Goal: Task Accomplishment & Management: Complete application form

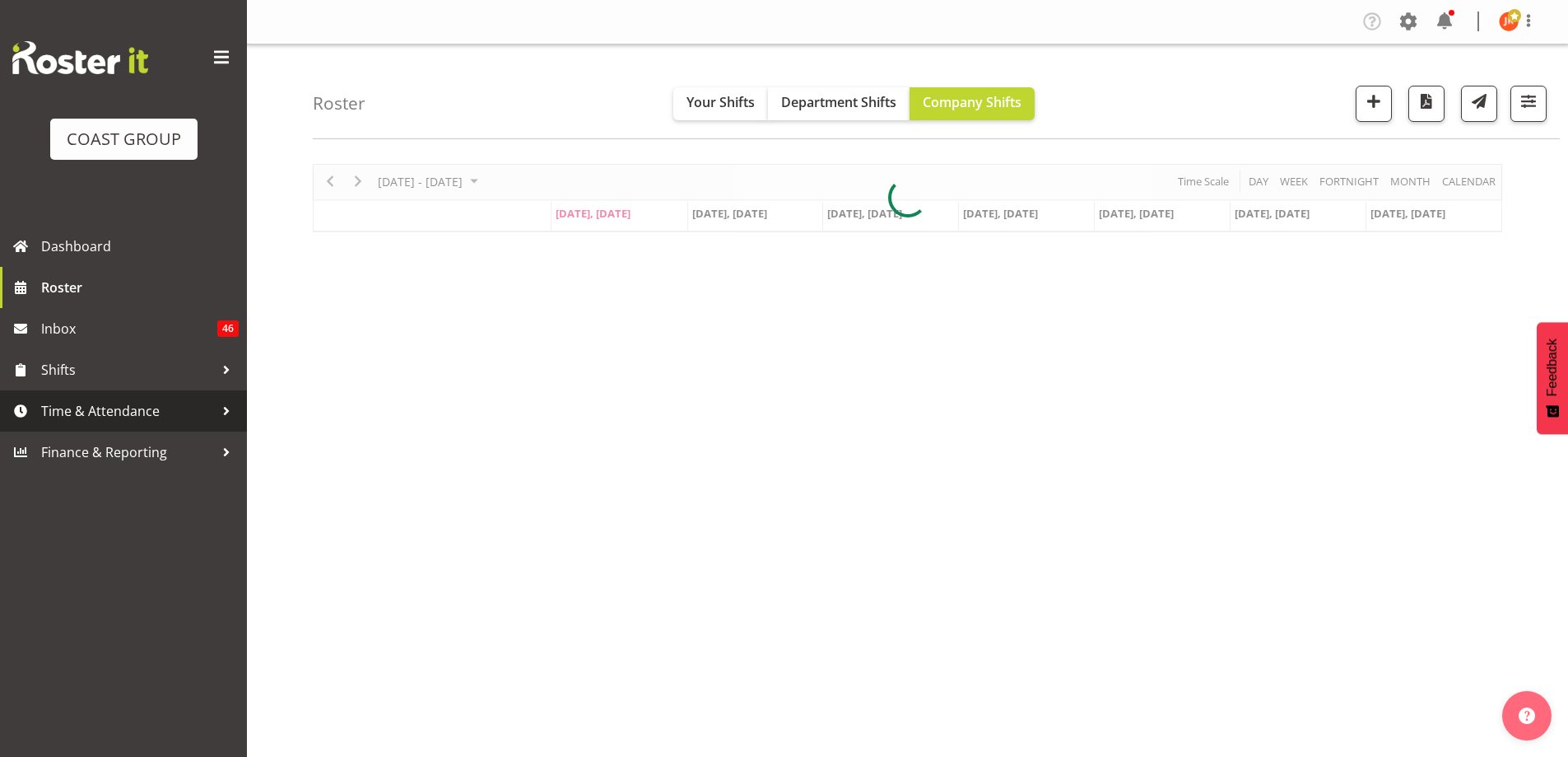
click at [120, 417] on span "Time & Attendance" at bounding box center [127, 411] width 173 height 24
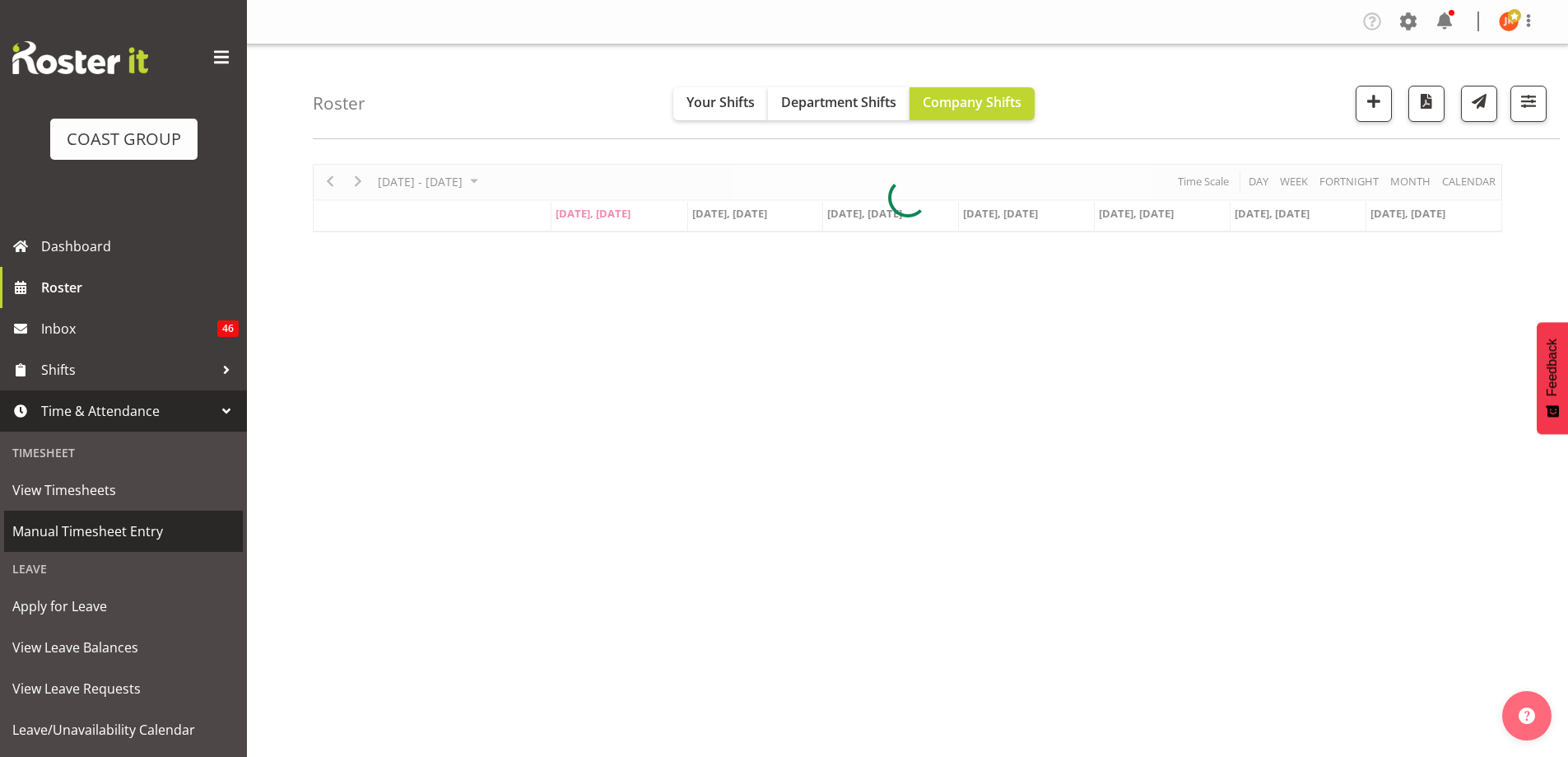
click at [136, 533] on span "Manual Timesheet Entry" at bounding box center [123, 531] width 222 height 24
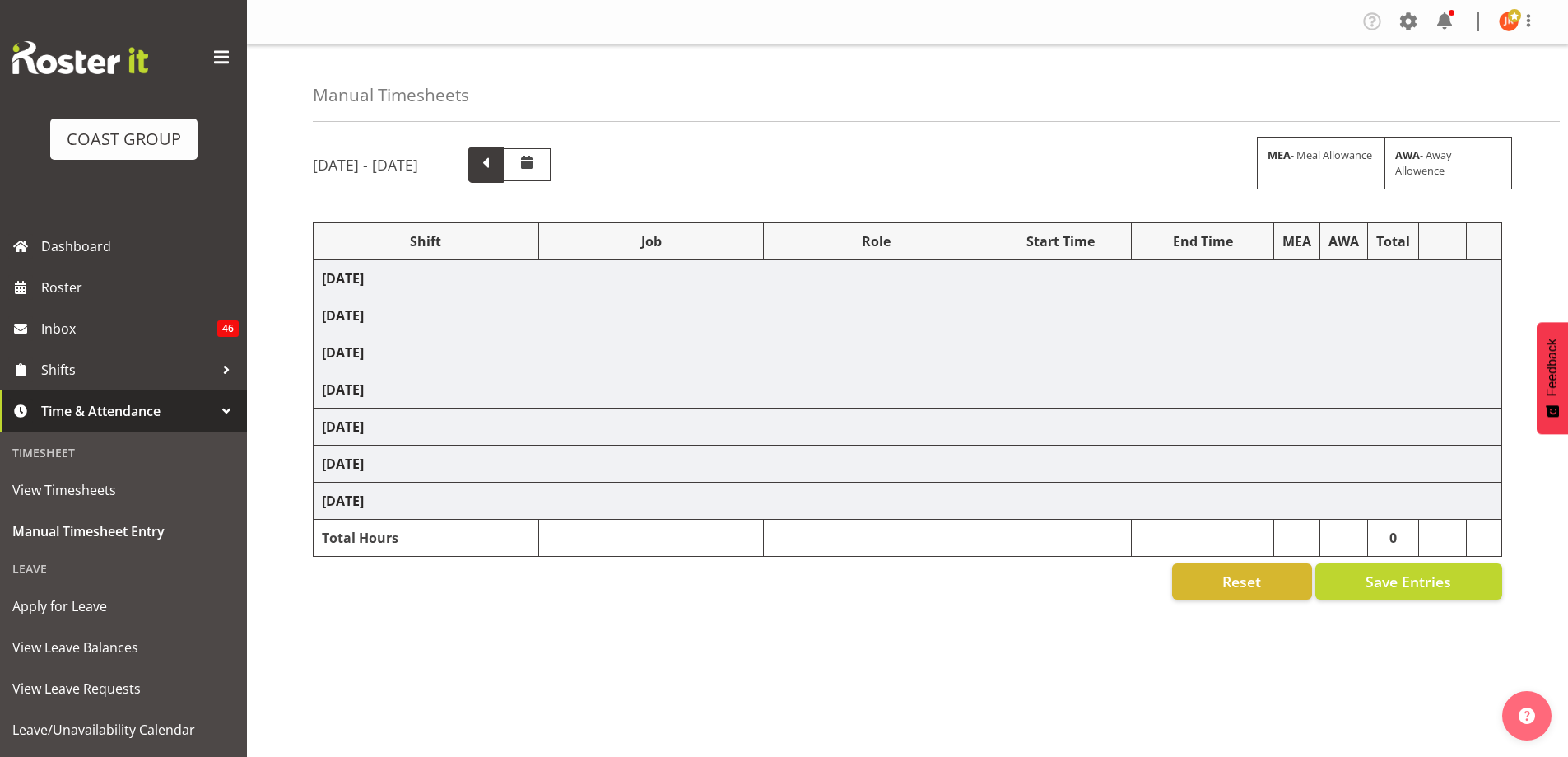
click at [496, 172] on span at bounding box center [486, 163] width 22 height 22
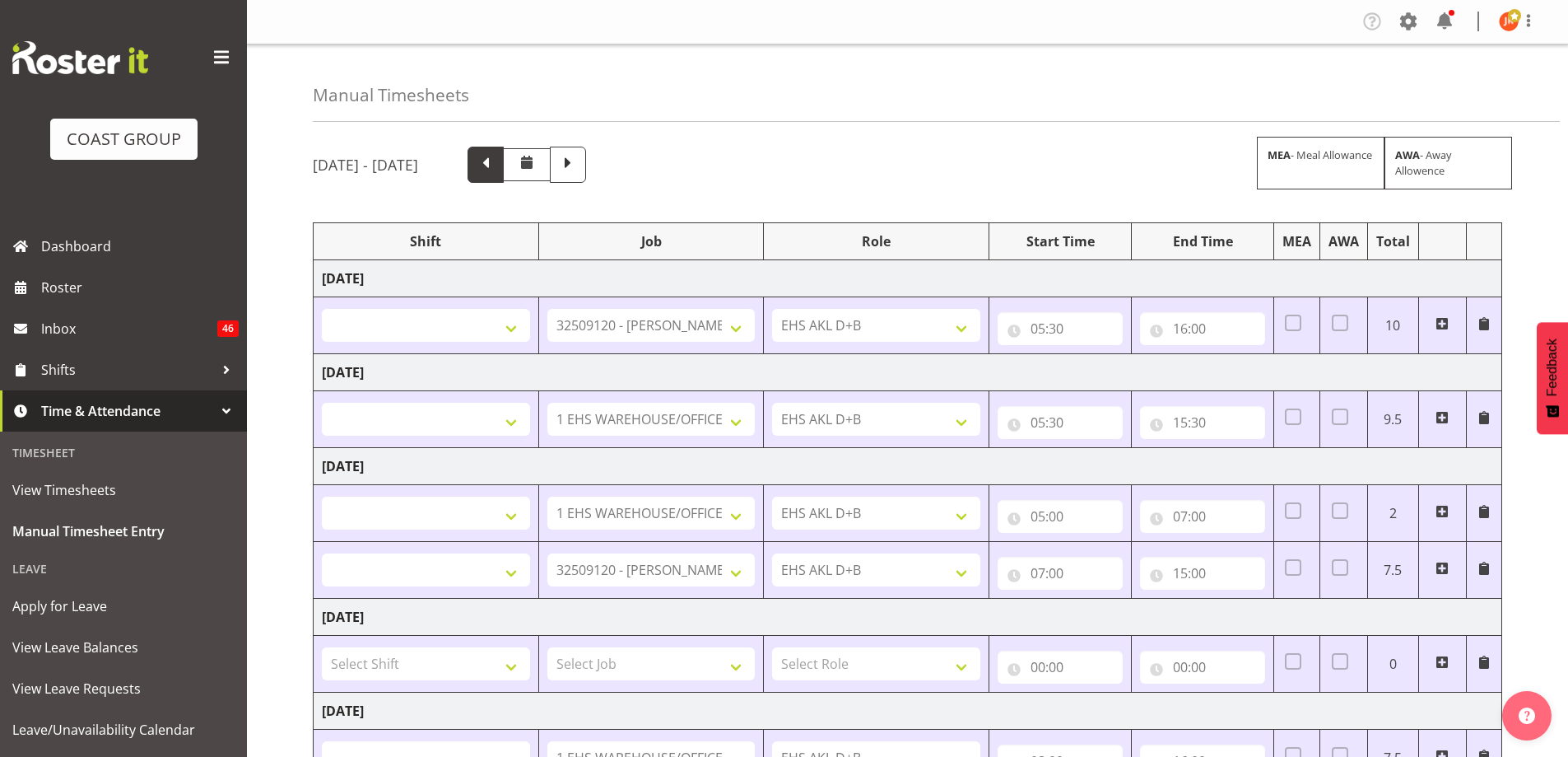
click at [496, 169] on span at bounding box center [486, 163] width 22 height 22
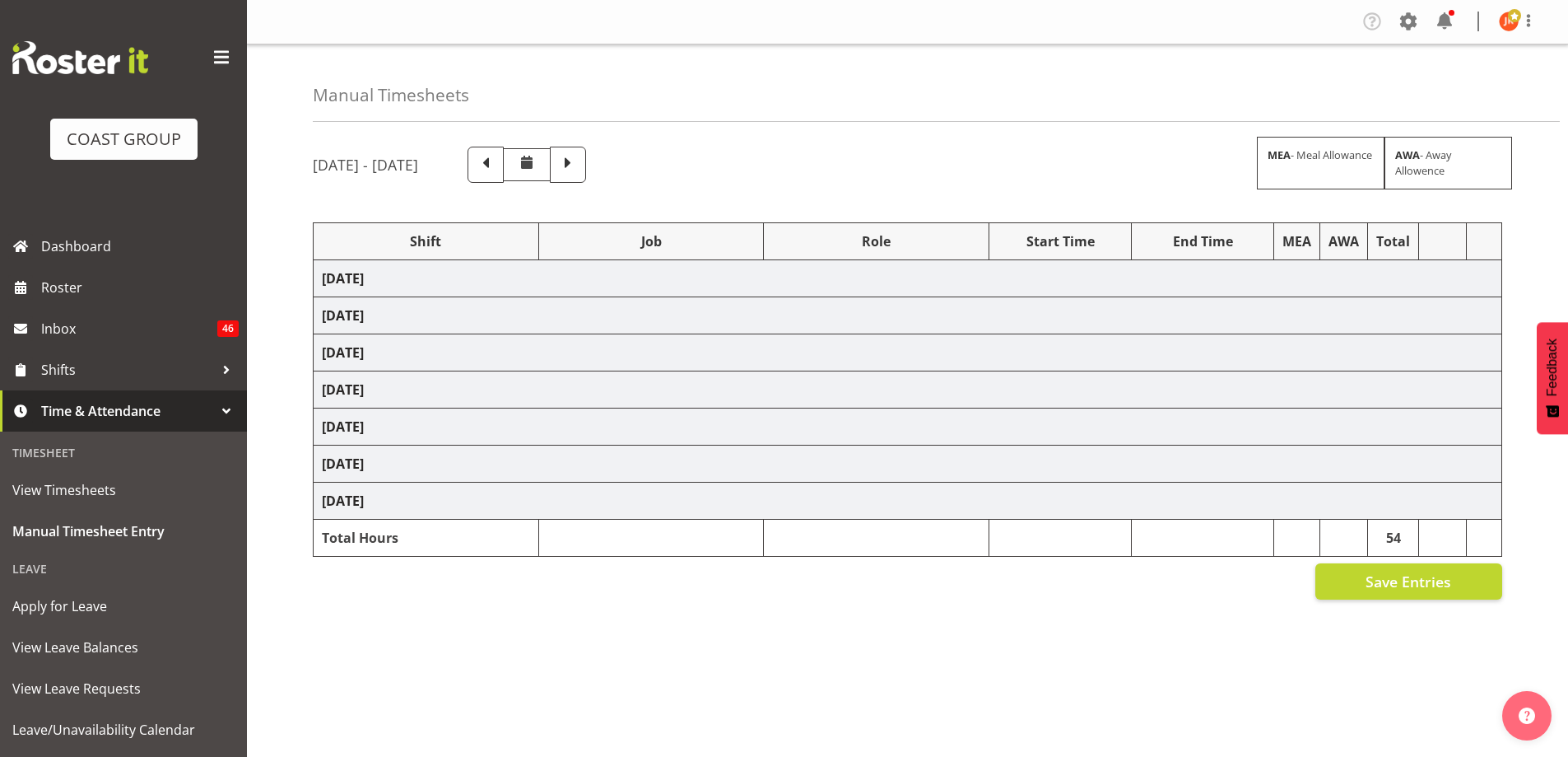
select select "39823"
select select "69"
select select "24997"
select select "9321"
select select "39823"
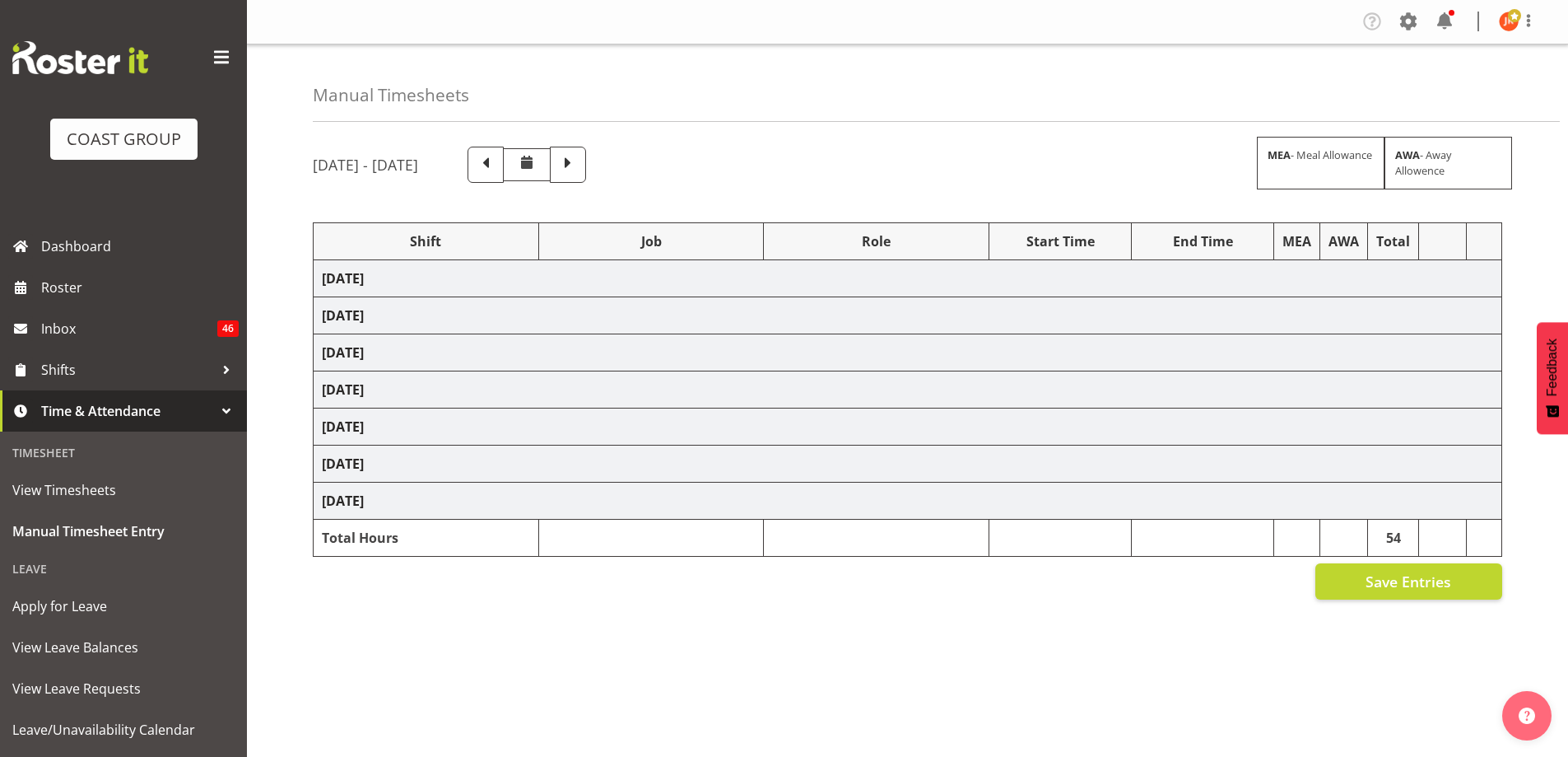
select select "69"
select select "39823"
select select "69"
select select "39823"
select select "69"
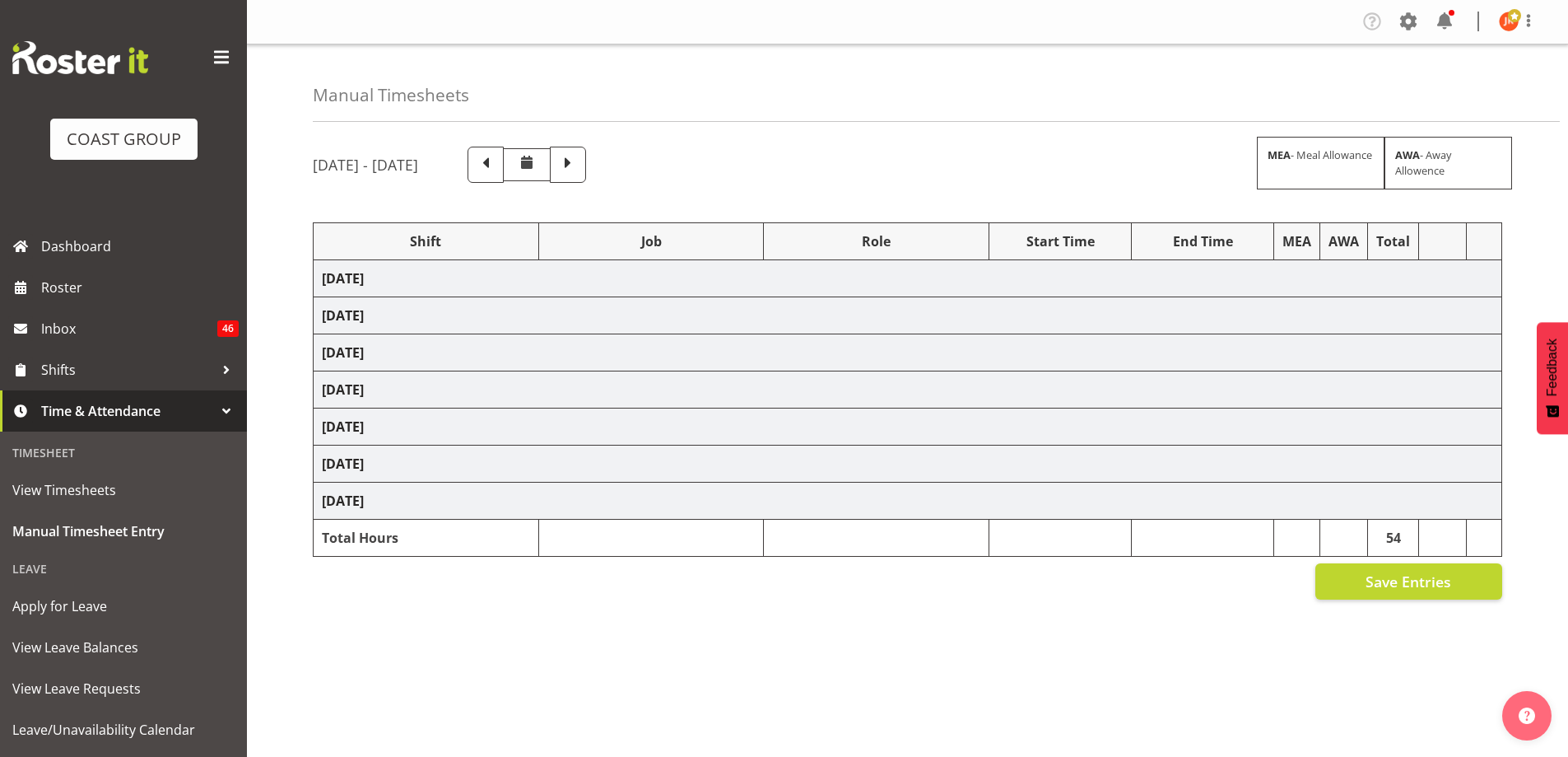
select select "40079"
select select "10496"
select select "39823"
select select "69"
select select "78571"
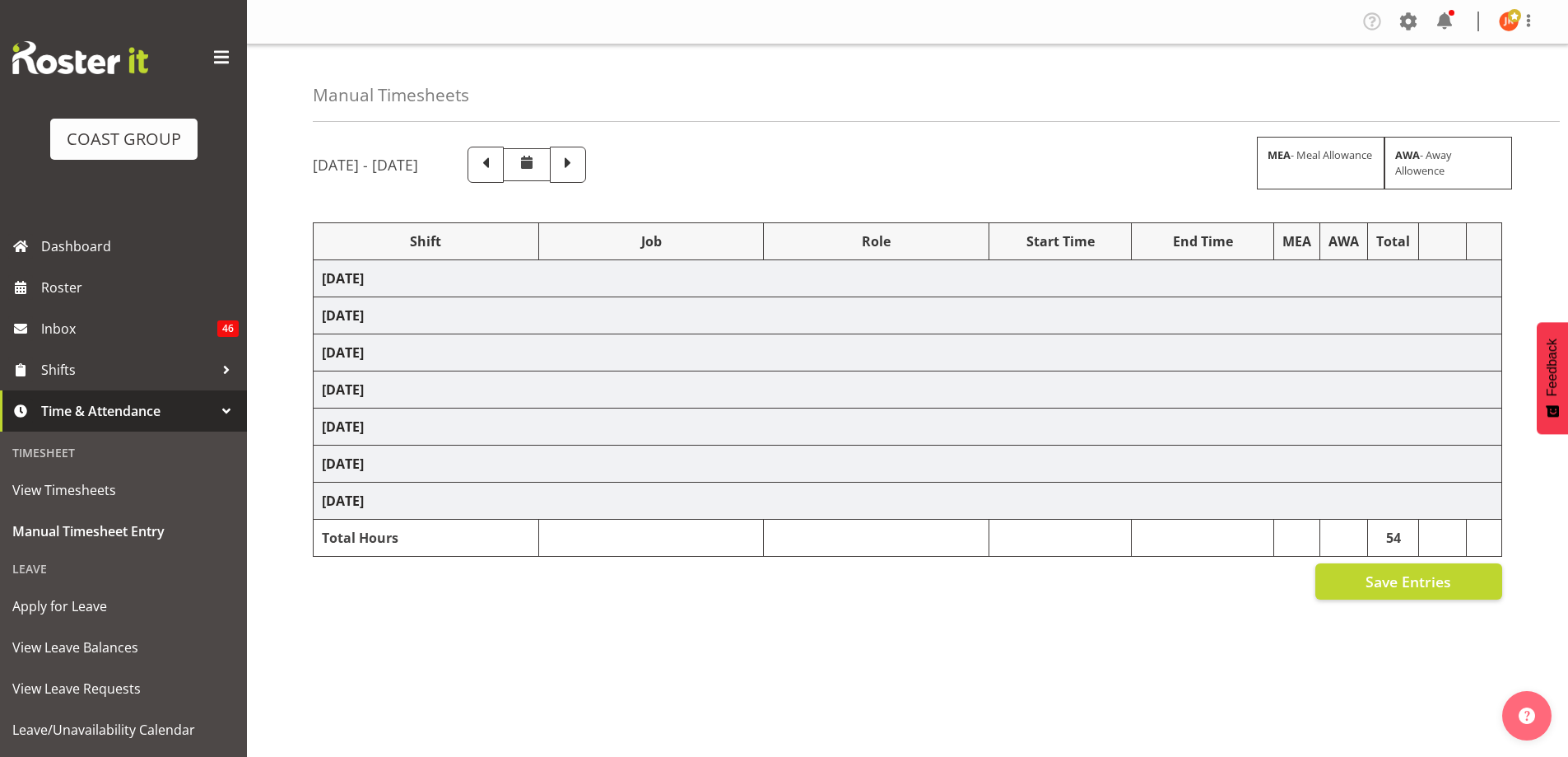
select select "9202"
select select "24997"
select select "9202"
select select "24997"
select select "9202"
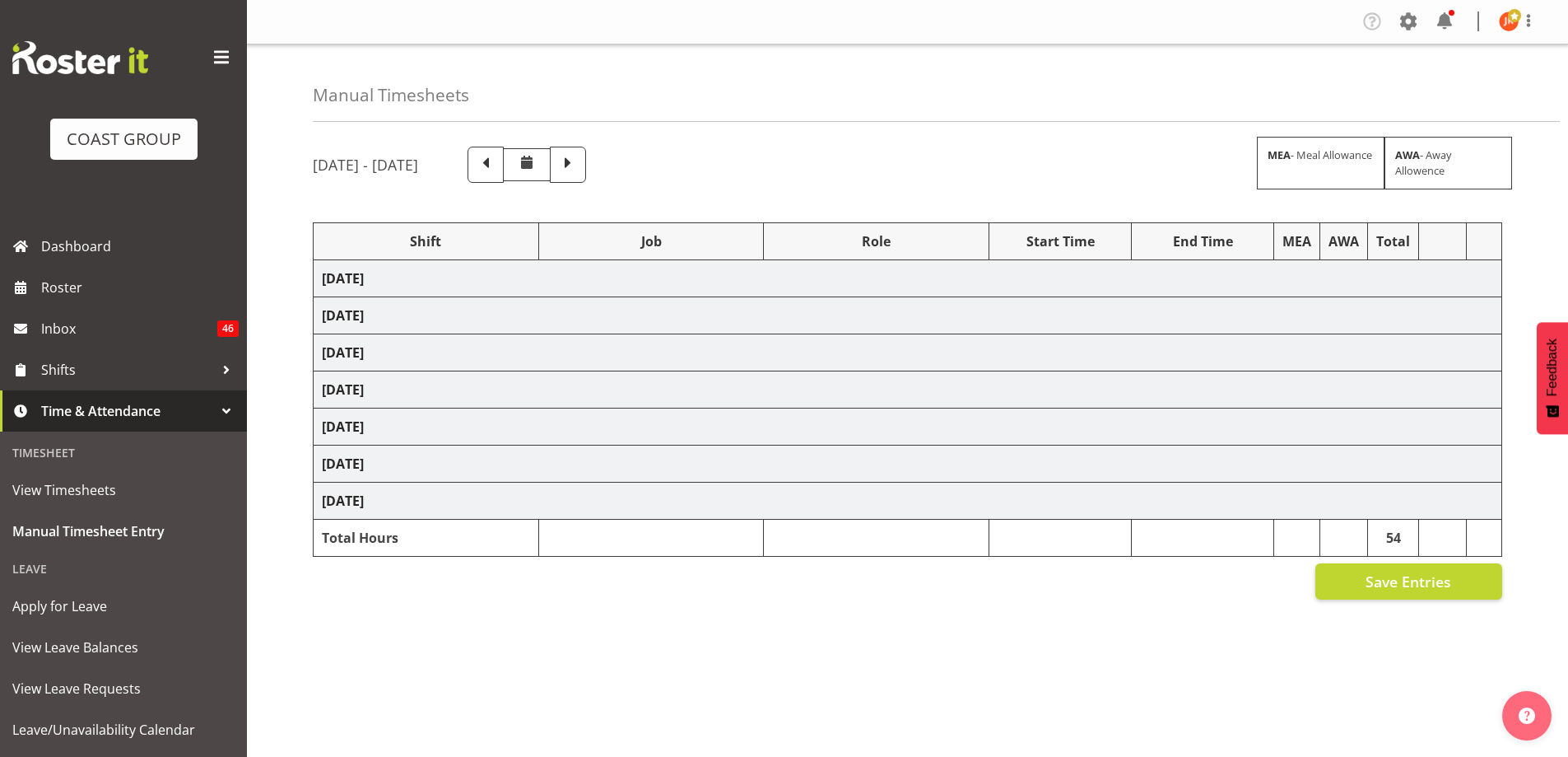
select select "63941"
select select "9202"
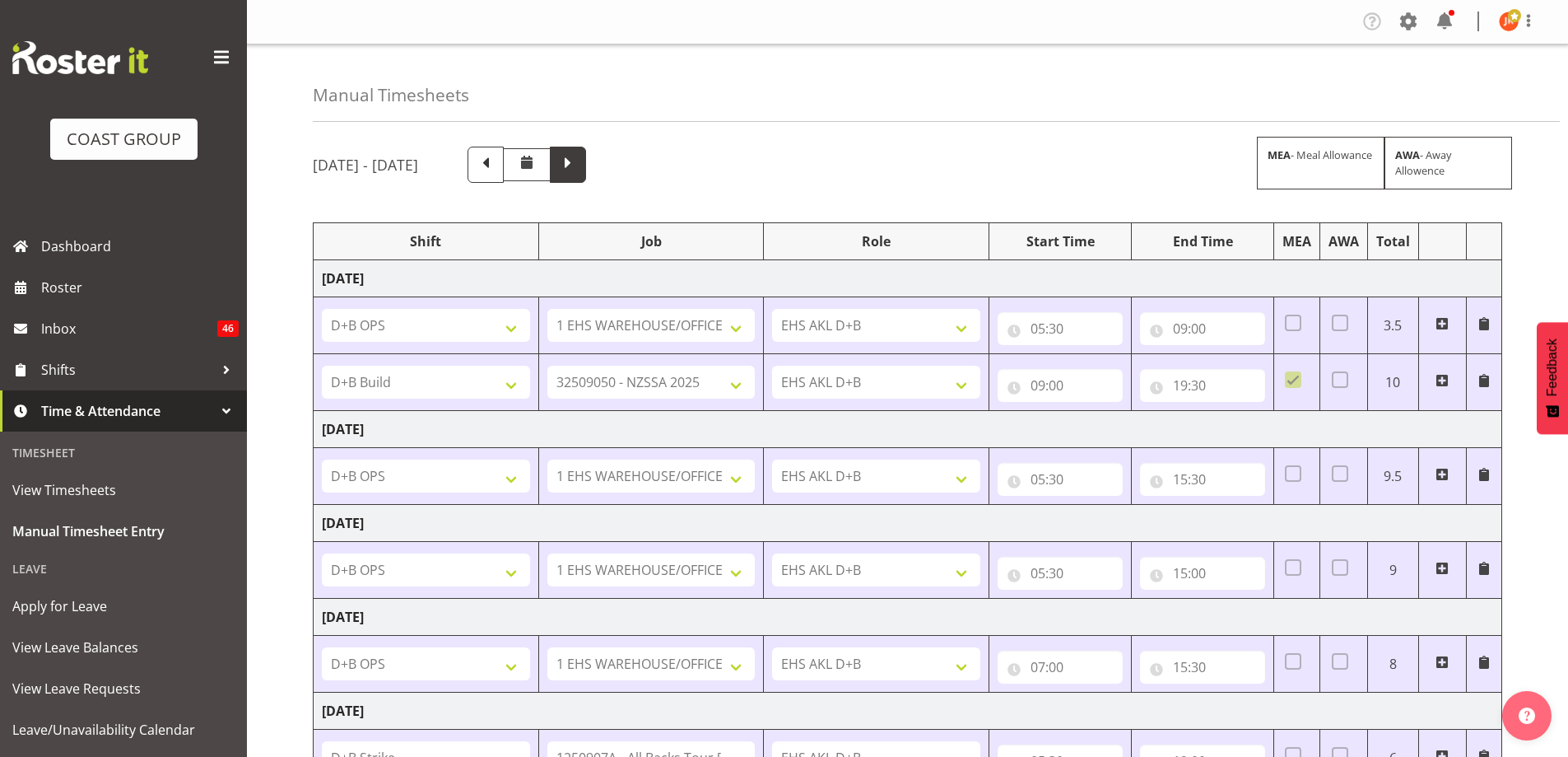
click at [586, 168] on span at bounding box center [569, 165] width 37 height 37
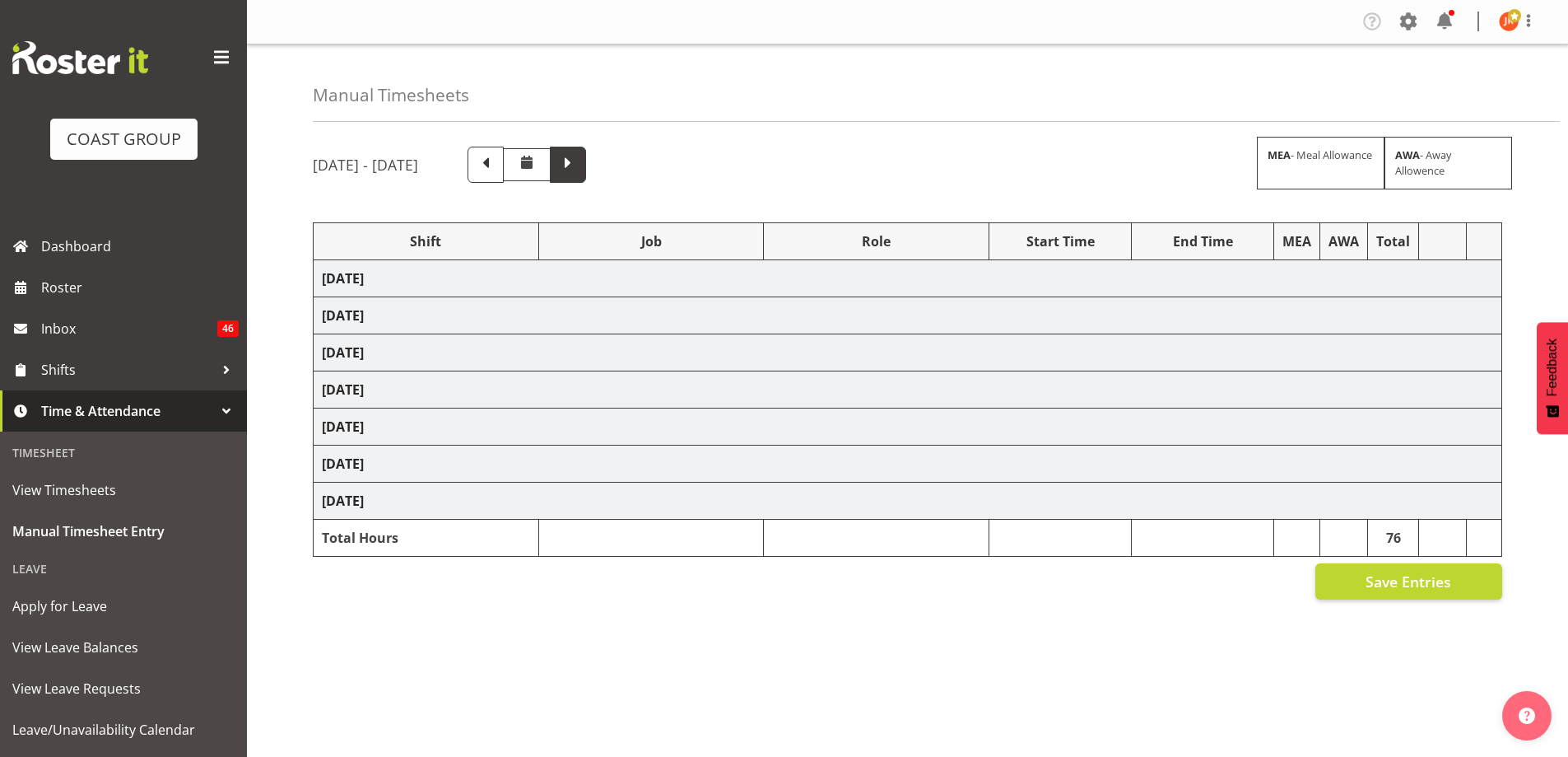
click at [579, 168] on span at bounding box center [568, 163] width 22 height 22
select select "24997"
select select "9134"
select select "39823"
select select "69"
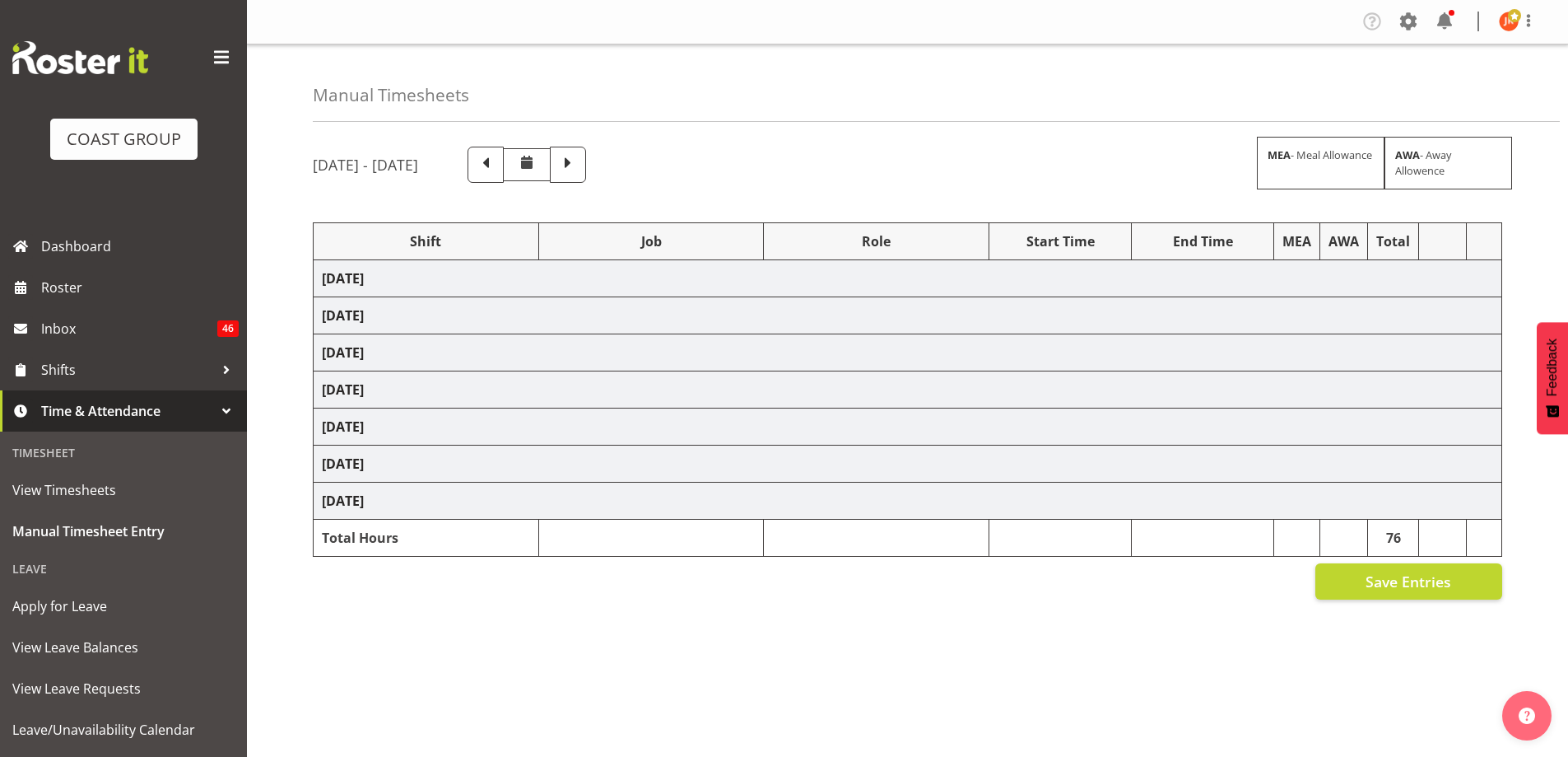
select select "39823"
select select "69"
select select "40079"
select select "9134"
select select "39823"
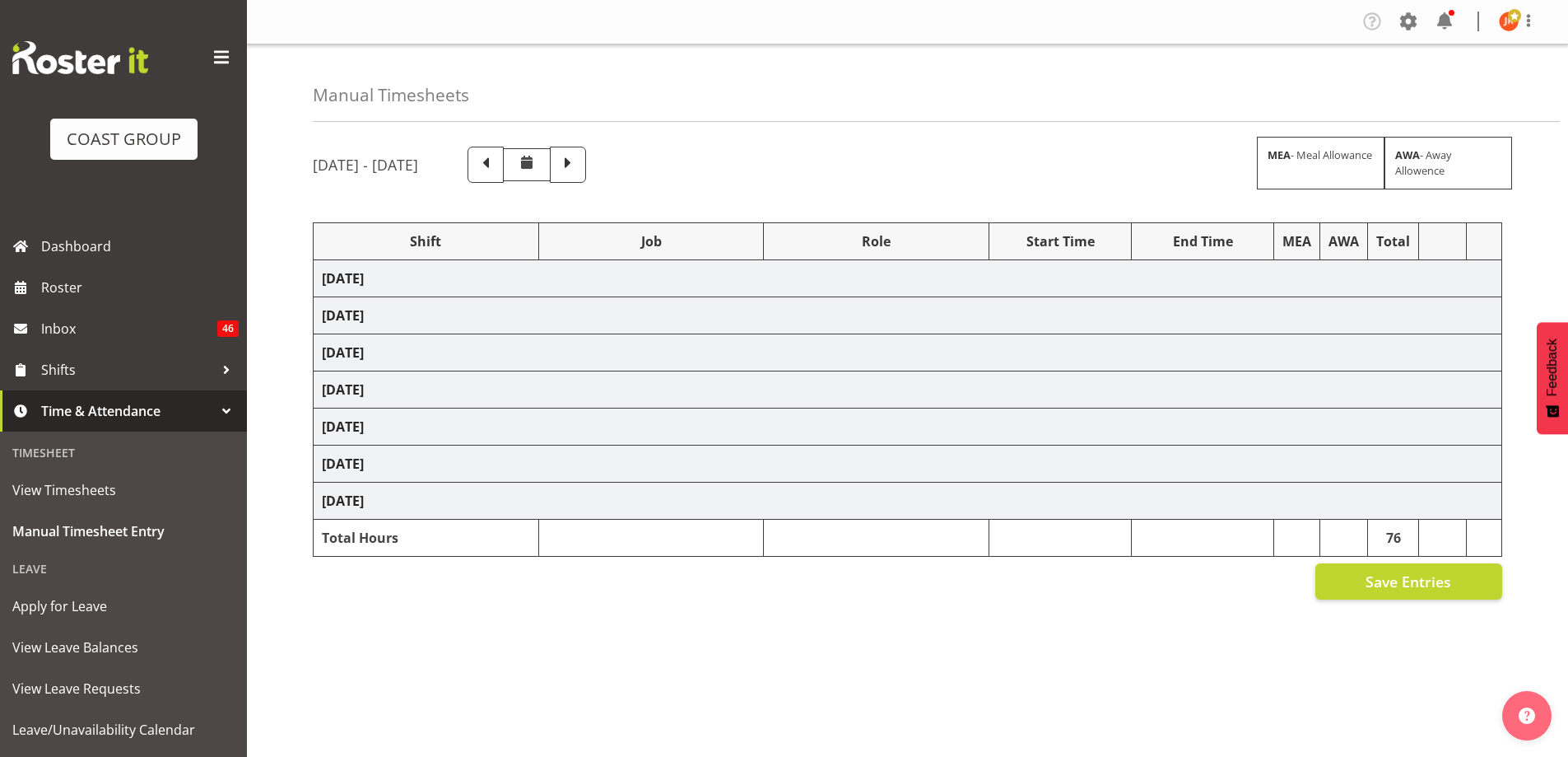
select select "69"
select select "39823"
select select "69"
select select "39823"
select select "69"
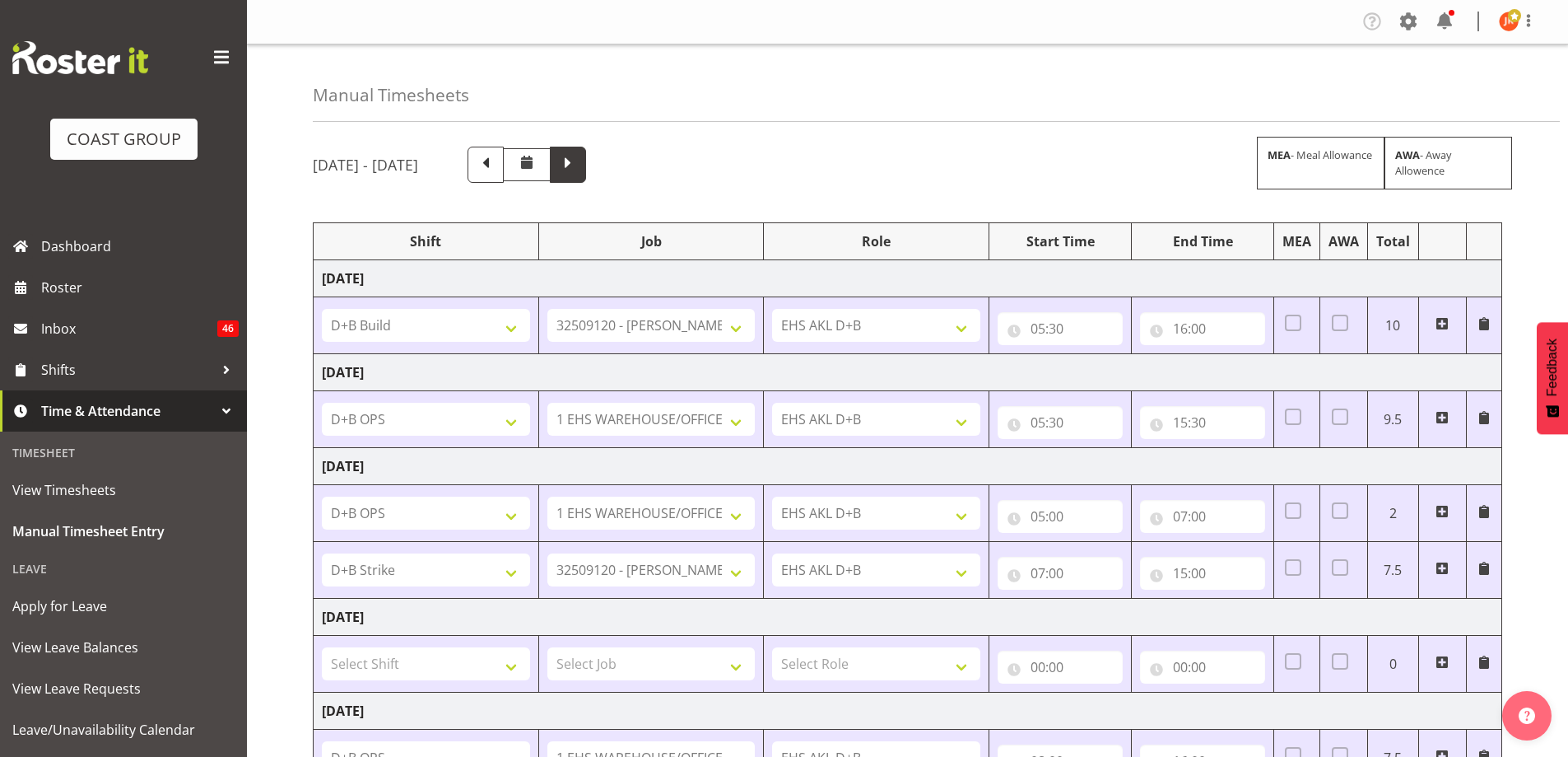
click at [579, 165] on span at bounding box center [568, 163] width 22 height 22
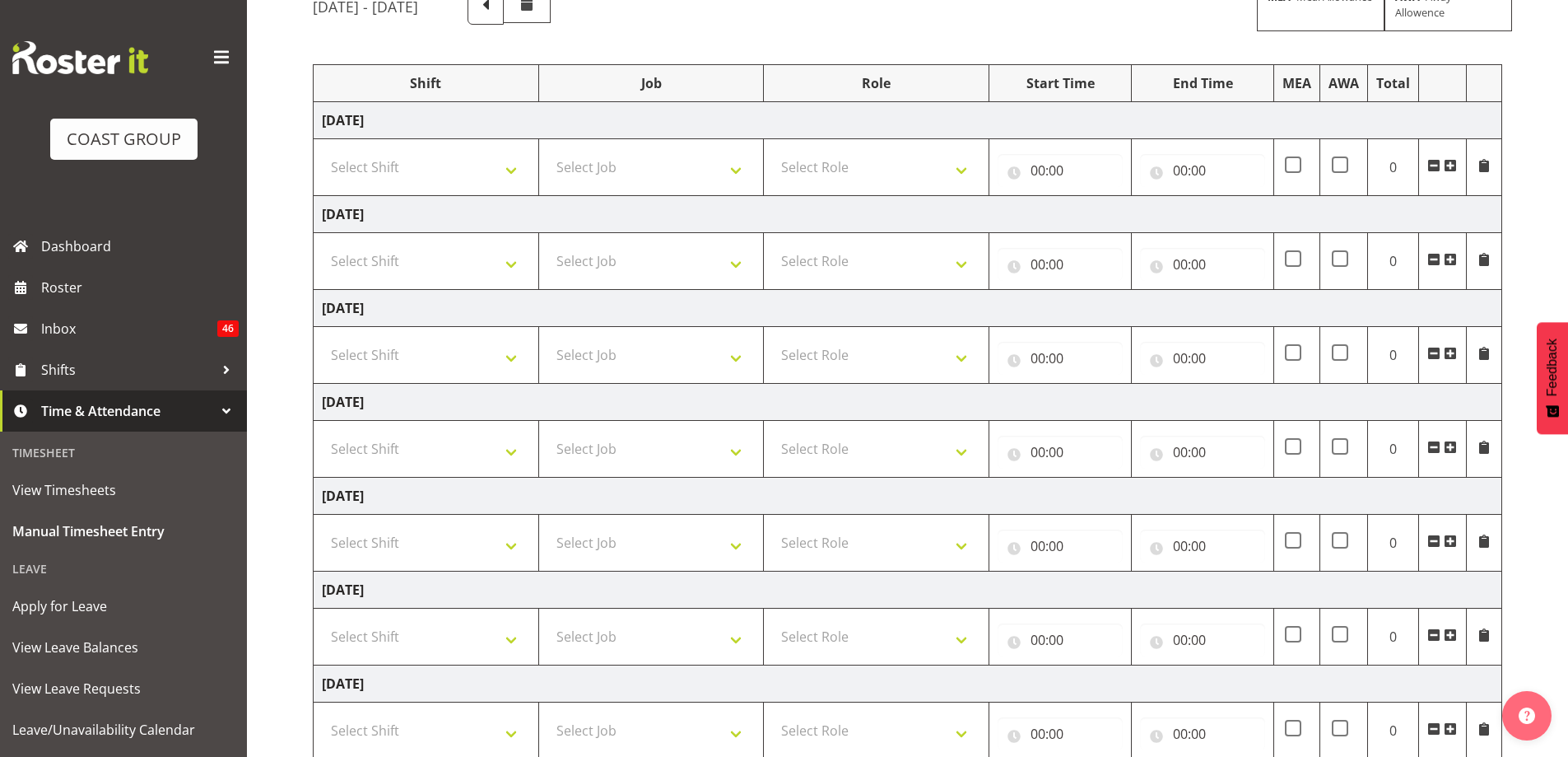
scroll to position [165, 0]
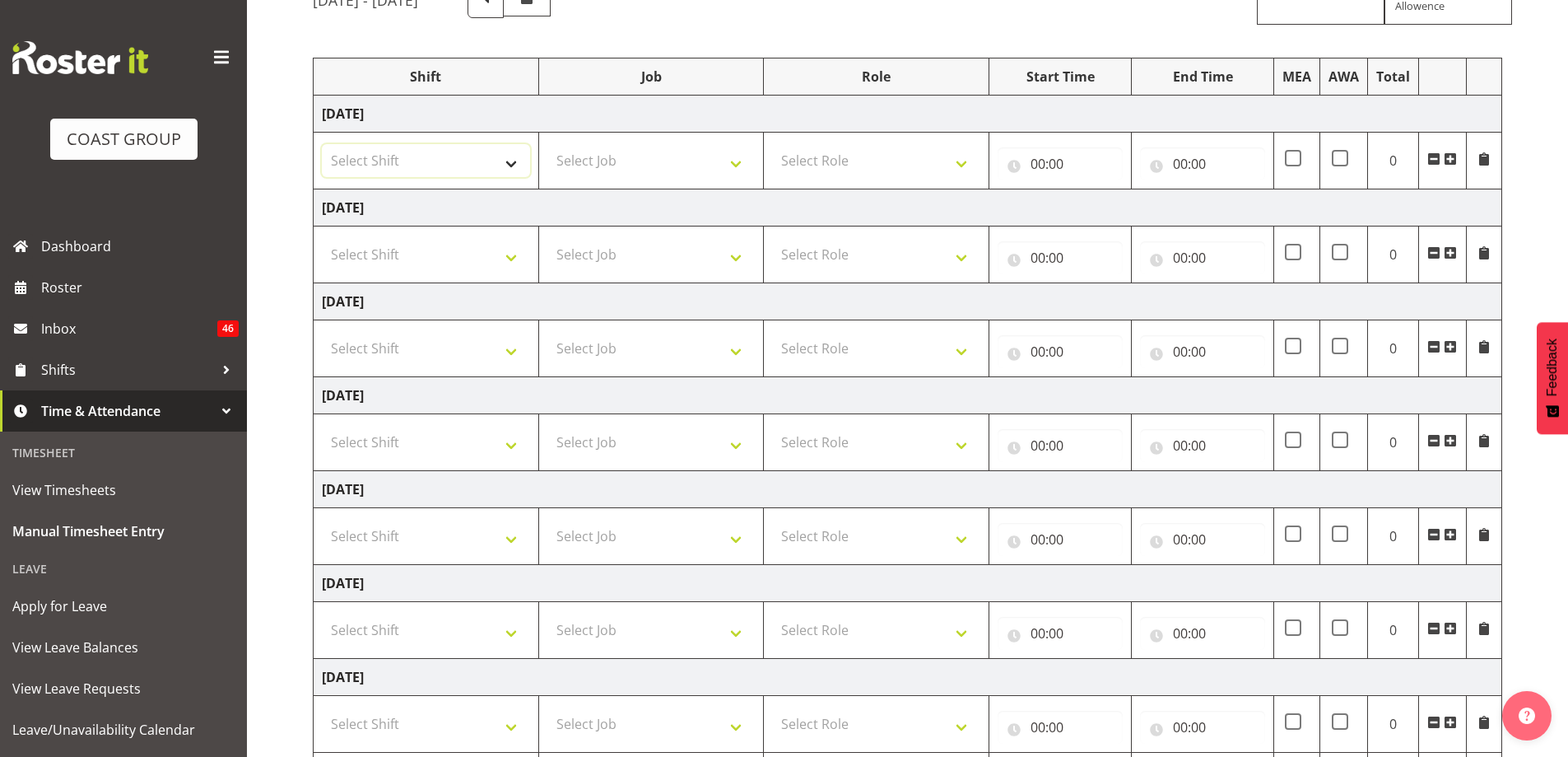
click at [517, 162] on select "Select Shift # Fieldays--[GEOGRAPHIC_DATA]. # Install Hutchwilco Boat Show at […" at bounding box center [426, 160] width 208 height 33
select select "39823"
click at [322, 144] on select "Select Shift # Fieldays--[GEOGRAPHIC_DATA]. # Install Hutchwilco Boat Show at […" at bounding box center [426, 160] width 208 height 33
click at [624, 158] on select "Select Job 1 Carlton Events 1 [PERSON_NAME][GEOGRAPHIC_DATA] 1 [PERSON_NAME][GE…" at bounding box center [651, 160] width 208 height 33
select select "69"
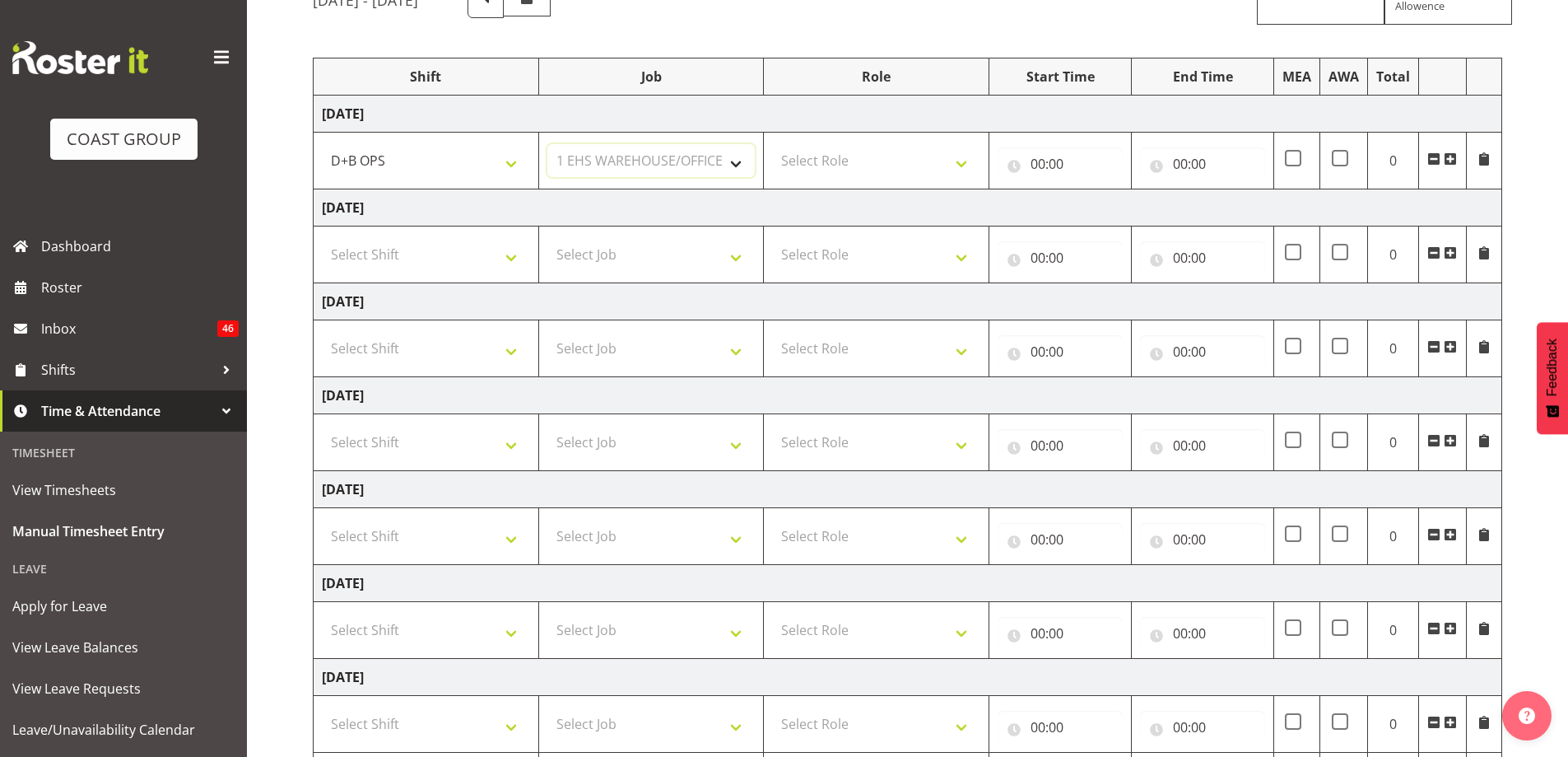
click at [548, 144] on select "Select Job 1 Carlton Events 1 [PERSON_NAME][GEOGRAPHIC_DATA] 1 [PERSON_NAME][GE…" at bounding box center [651, 160] width 208 height 33
click at [856, 162] on select "Select Role EHS AKL D+B" at bounding box center [876, 160] width 208 height 33
select select "194"
click at [772, 144] on select "Select Role EHS AKL D+B" at bounding box center [876, 160] width 208 height 33
click at [1047, 169] on input "00:00" at bounding box center [1060, 164] width 125 height 33
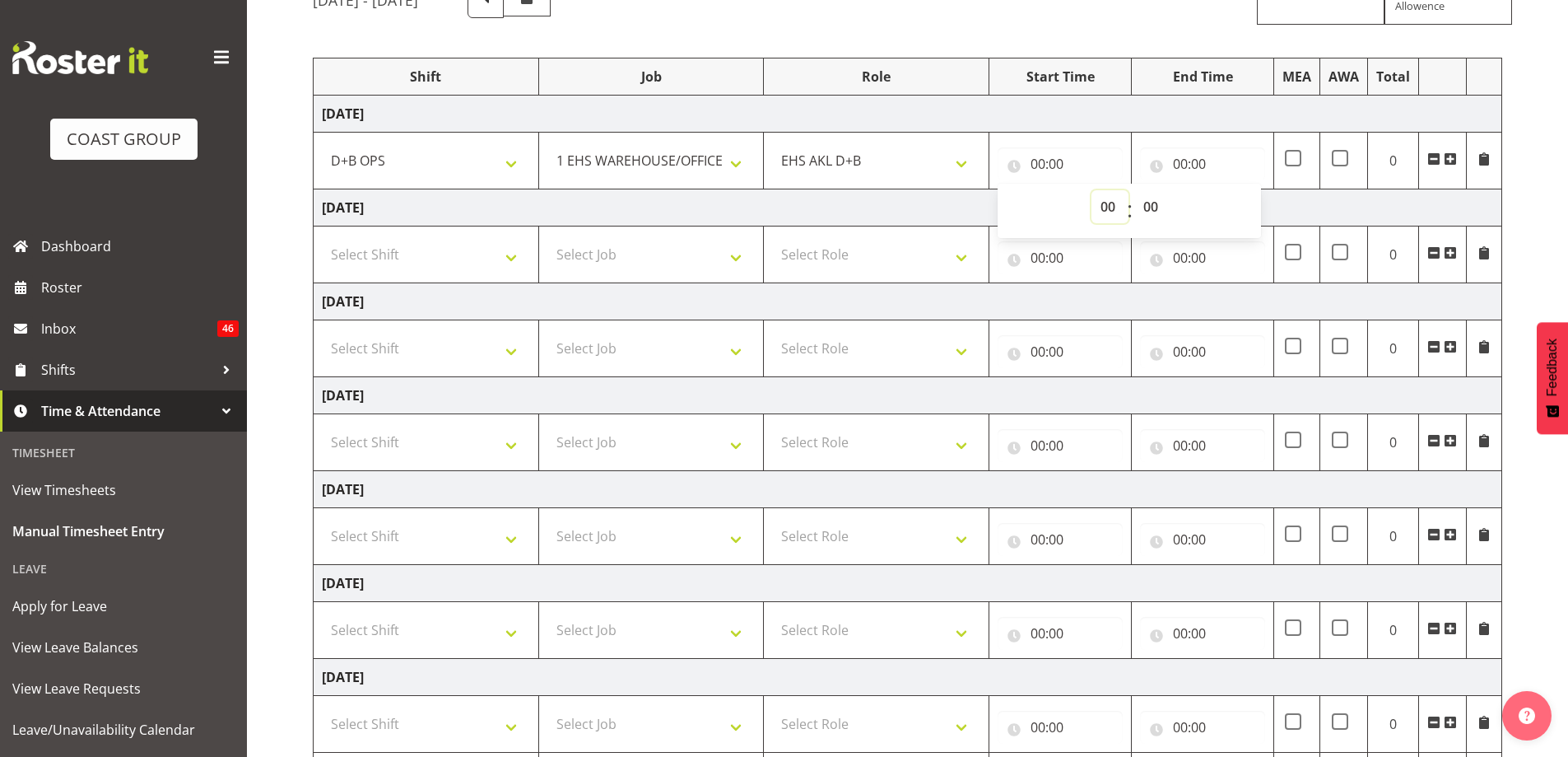
click at [1110, 208] on select "00 01 02 03 04 05 06 07 08 09 10 11 12 13 14 15 16 17 18 19 20 21 22 23" at bounding box center [1110, 207] width 37 height 33
select select "6"
click at [1092, 190] on select "00 01 02 03 04 05 06 07 08 09 10 11 12 13 14 15 16 17 18 19 20 21 22 23" at bounding box center [1110, 207] width 37 height 33
type input "06:00"
click at [1185, 164] on input "00:00" at bounding box center [1202, 164] width 125 height 33
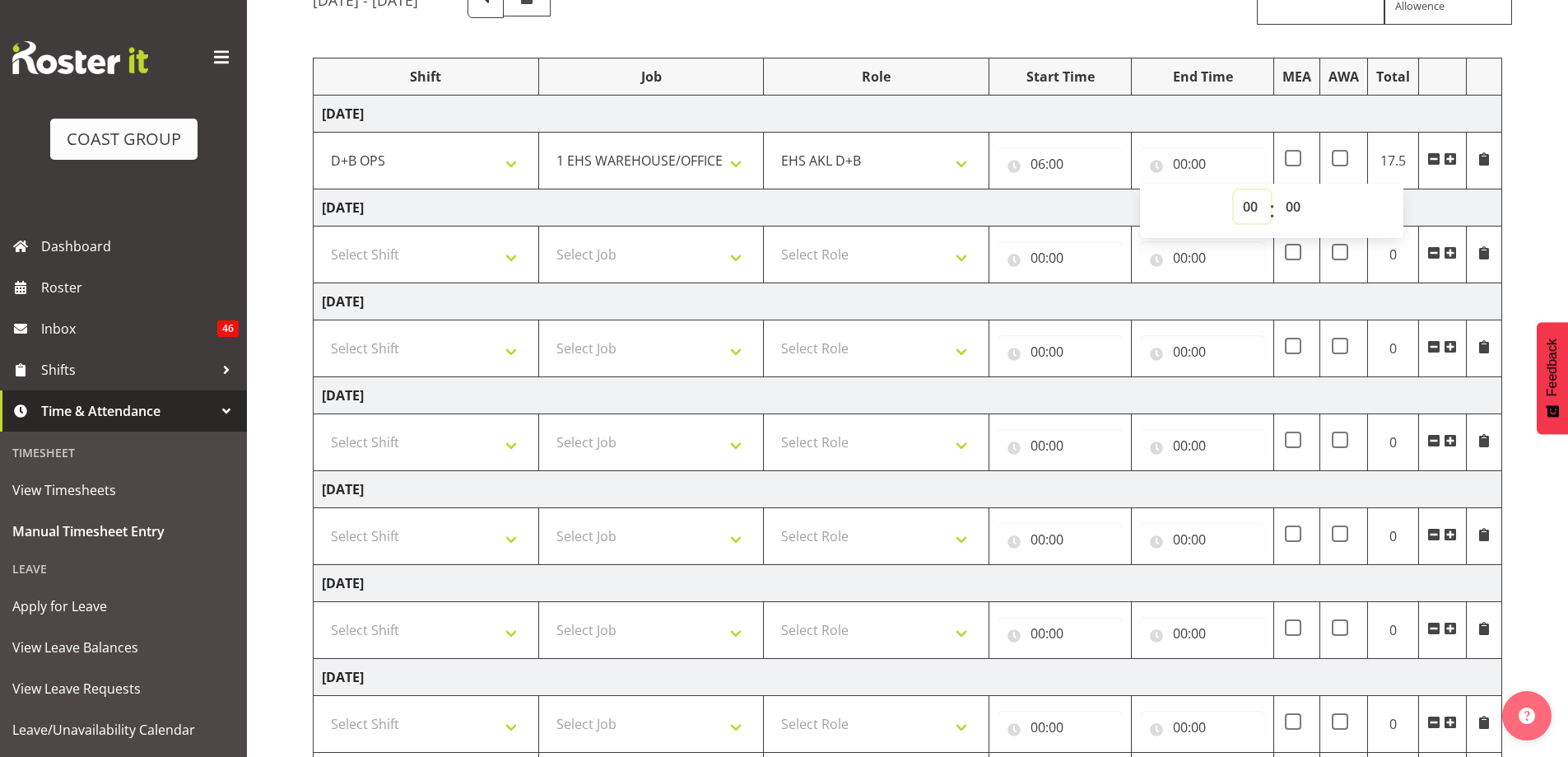
click at [1247, 204] on select "00 01 02 03 04 05 06 07 08 09 10 11 12 13 14 15 16 17 18 19 20 21 22 23" at bounding box center [1252, 207] width 37 height 33
select select "16"
click at [1234, 190] on select "00 01 02 03 04 05 06 07 08 09 10 11 12 13 14 15 16 17 18 19 20 21 22 23" at bounding box center [1252, 207] width 37 height 33
type input "16:00"
click at [957, 209] on td "[DATE]" at bounding box center [908, 208] width 1189 height 37
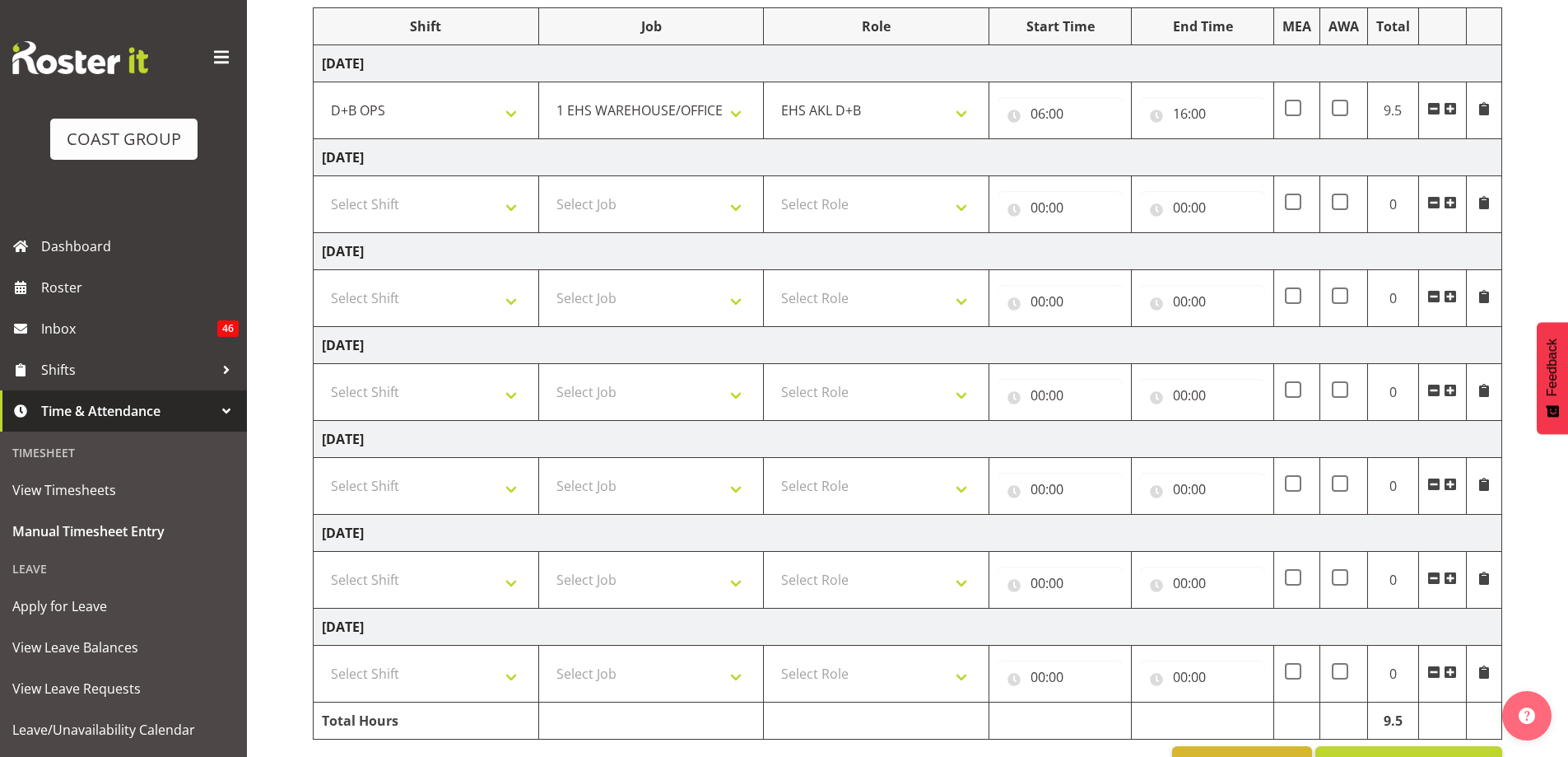
scroll to position [265, 0]
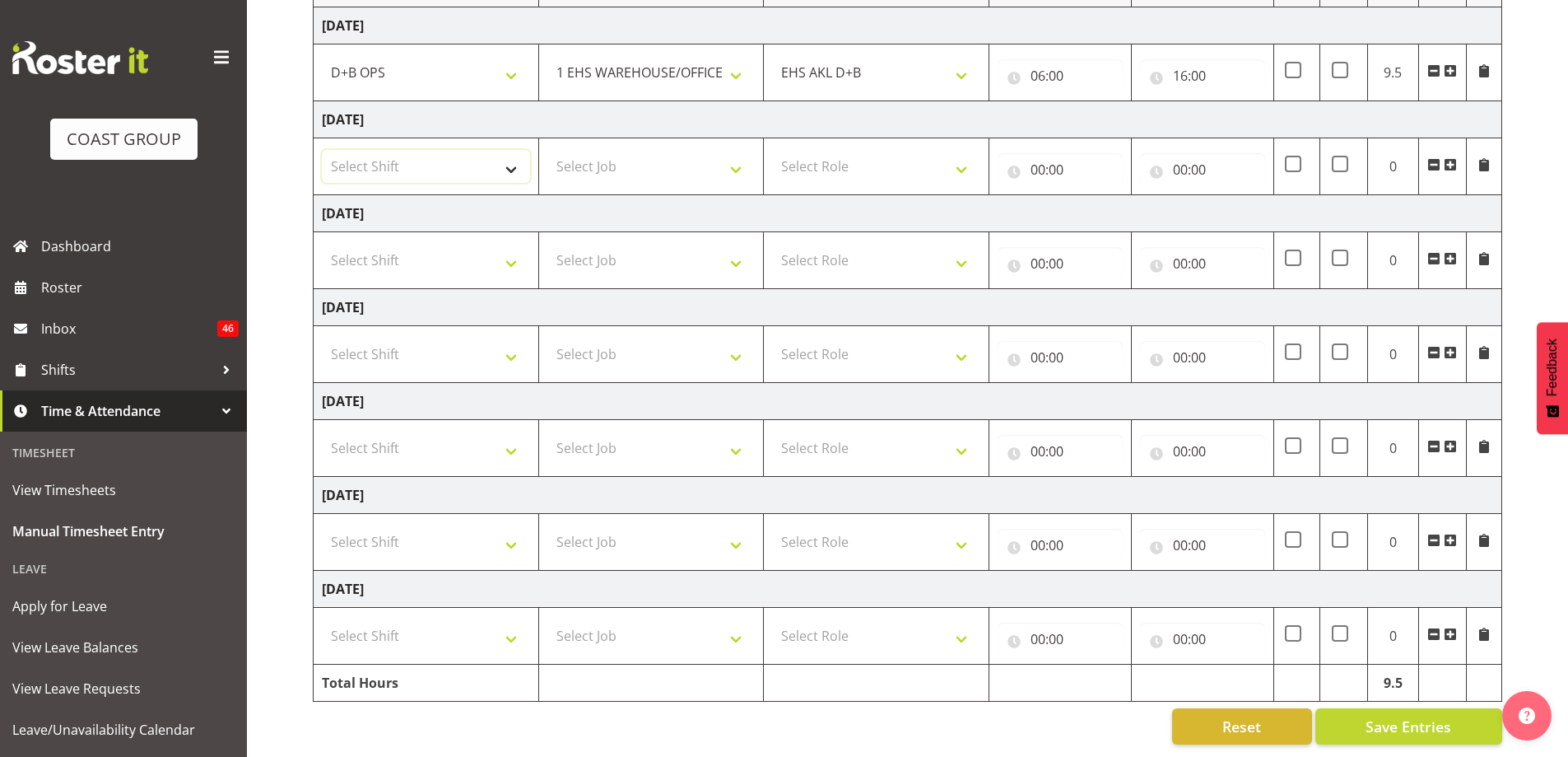
click at [503, 157] on select "Select Shift # Fieldays--[GEOGRAPHIC_DATA]. # Install Hutchwilco Boat Show at […" at bounding box center [426, 167] width 208 height 33
select select "39823"
click at [322, 150] on select "Select Shift # Fieldays--[GEOGRAPHIC_DATA]. # Install Hutchwilco Boat Show at […" at bounding box center [426, 167] width 208 height 33
click at [731, 155] on select "Select Job 1 Carlton Events 1 [PERSON_NAME][GEOGRAPHIC_DATA] 1 [PERSON_NAME][GE…" at bounding box center [651, 167] width 208 height 33
select select "69"
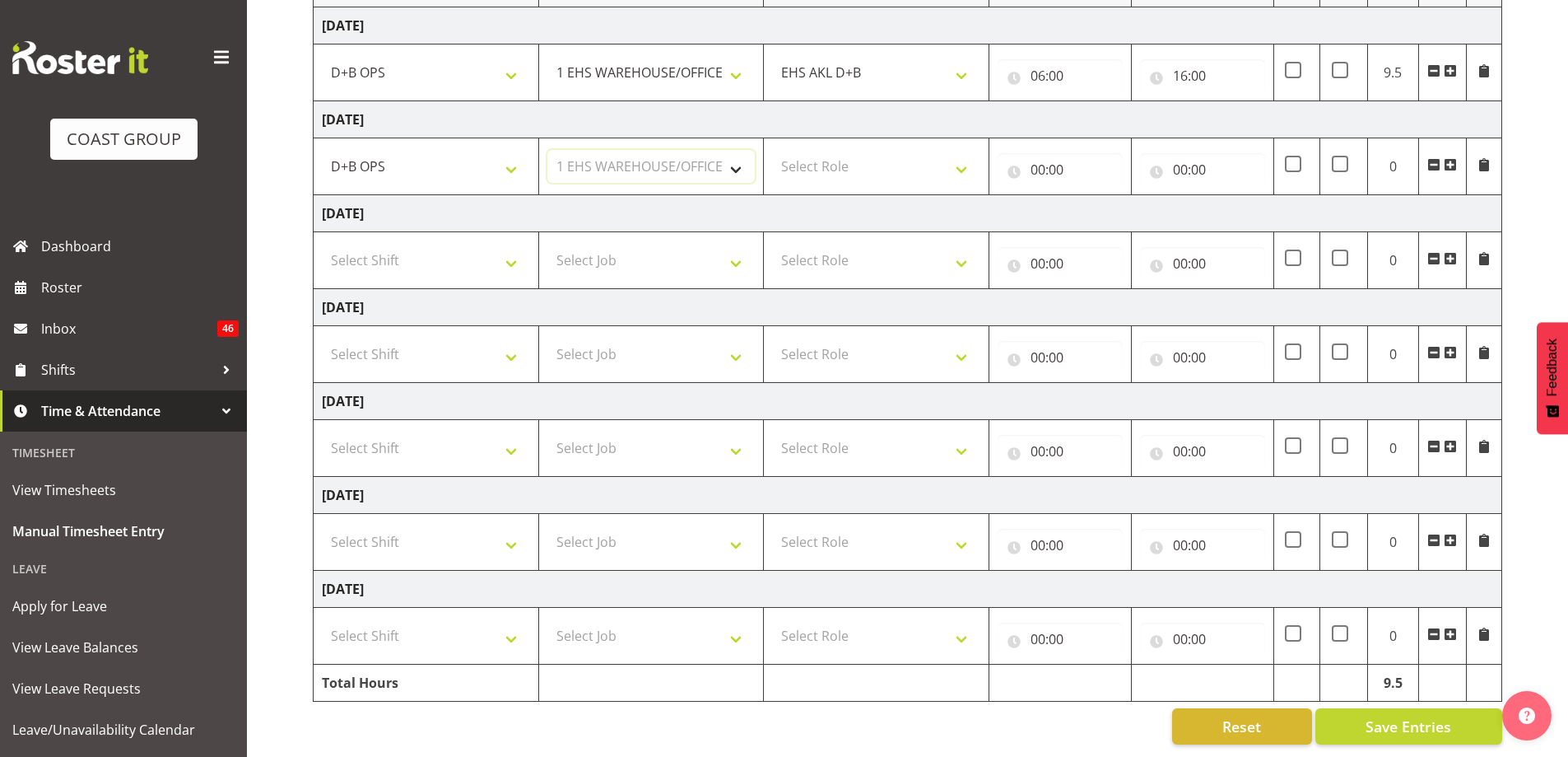
click at [548, 150] on select "Select Job 1 Carlton Events 1 [PERSON_NAME][GEOGRAPHIC_DATA] 1 [PERSON_NAME][GE…" at bounding box center [651, 167] width 208 height 33
click at [835, 156] on select "Select Role EHS AKL D+B" at bounding box center [876, 167] width 208 height 33
select select "194"
click at [772, 150] on select "Select Role EHS AKL D+B" at bounding box center [876, 167] width 208 height 33
click at [1046, 153] on input "00:00" at bounding box center [1060, 170] width 125 height 33
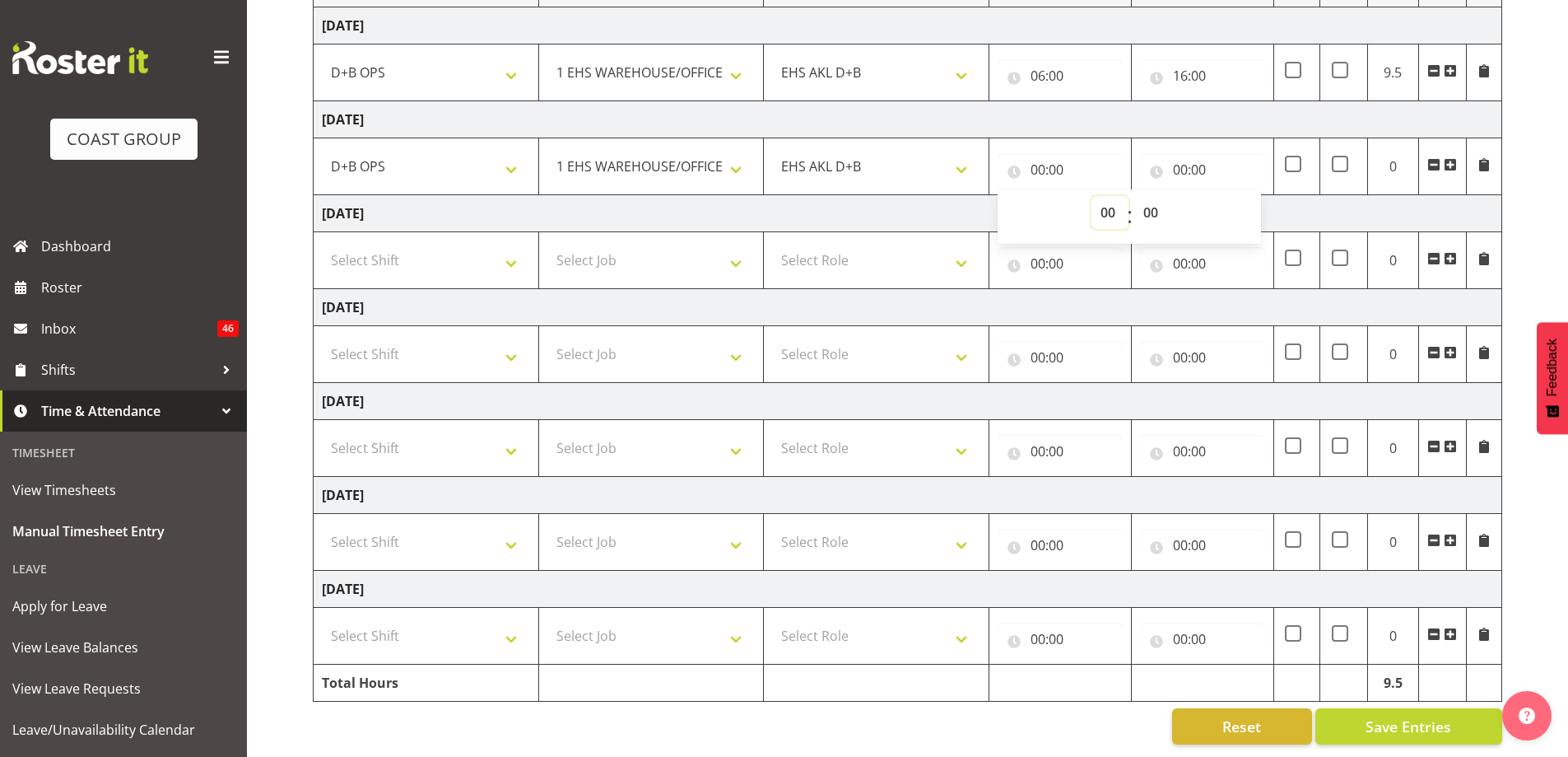
click at [1117, 200] on select "00 01 02 03 04 05 06 07 08 09 10 11 12 13 14 15 16 17 18 19 20 21 22 23" at bounding box center [1110, 213] width 37 height 33
select select "6"
click at [1092, 196] on select "00 01 02 03 04 05 06 07 08 09 10 11 12 13 14 15 16 17 18 19 20 21 22 23" at bounding box center [1110, 213] width 37 height 33
type input "06:00"
click at [1182, 160] on input "00:00" at bounding box center [1202, 170] width 125 height 33
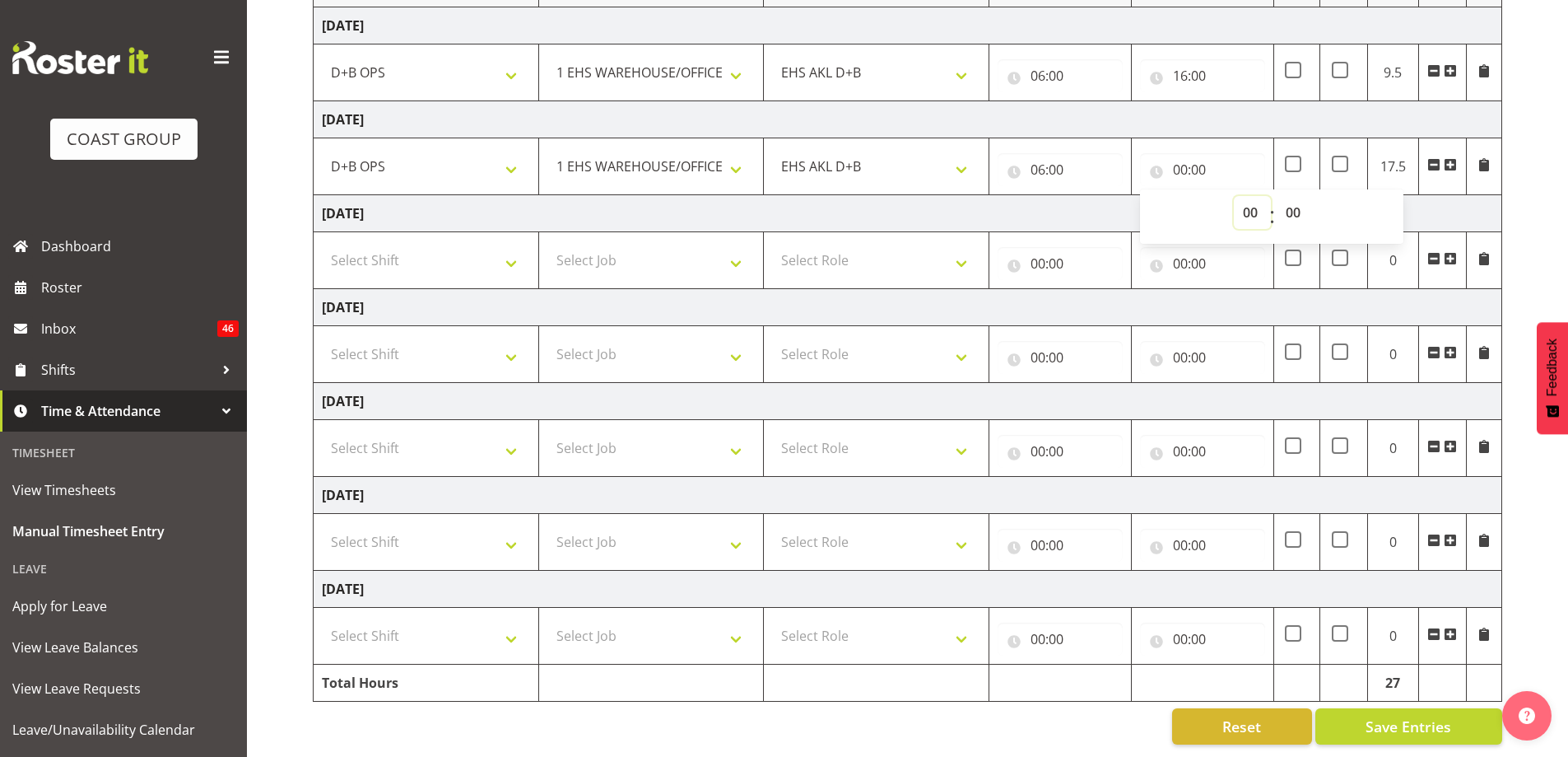
click at [1251, 201] on select "00 01 02 03 04 05 06 07 08 09 10 11 12 13 14 15 16 17 18 19 20 21 22 23" at bounding box center [1252, 213] width 37 height 33
select select "15"
click at [1234, 196] on select "00 01 02 03 04 05 06 07 08 09 10 11 12 13 14 15 16 17 18 19 20 21 22 23" at bounding box center [1252, 213] width 37 height 33
type input "15:00"
click at [515, 250] on select "Select Shift # Fieldays--[GEOGRAPHIC_DATA]. # Install Hutchwilco Boat Show at […" at bounding box center [426, 260] width 208 height 33
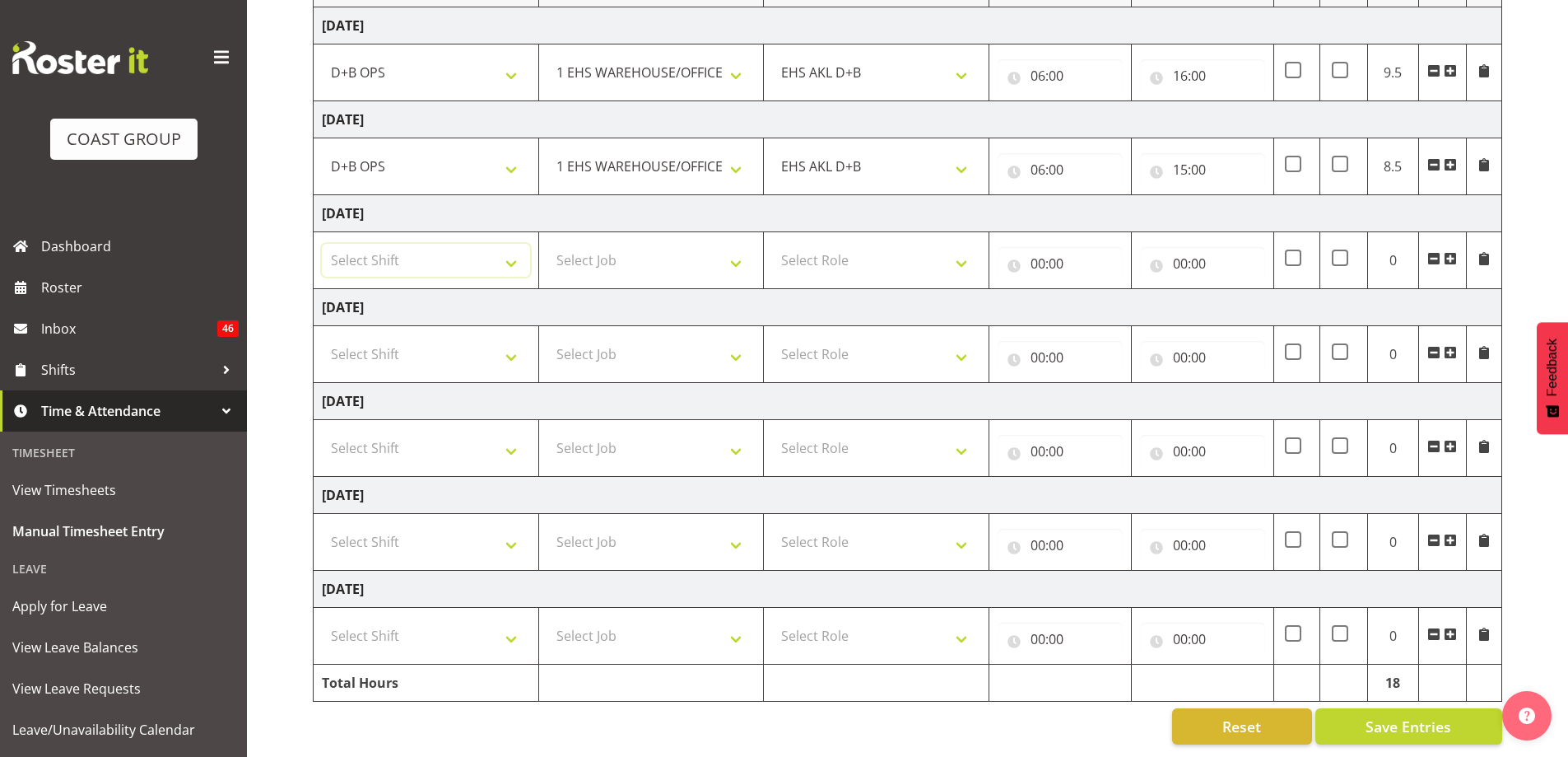
select select "39823"
click at [322, 243] on select "Select Shift # Fieldays--[GEOGRAPHIC_DATA]. # Install Hutchwilco Boat Show at […" at bounding box center [426, 260] width 208 height 33
drag, startPoint x: 634, startPoint y: 256, endPoint x: 639, endPoint y: 263, distance: 8.6
click at [635, 256] on select "Select Job 1 Carlton Events 1 [PERSON_NAME][GEOGRAPHIC_DATA] 1 [PERSON_NAME][GE…" at bounding box center [651, 260] width 208 height 33
select select "69"
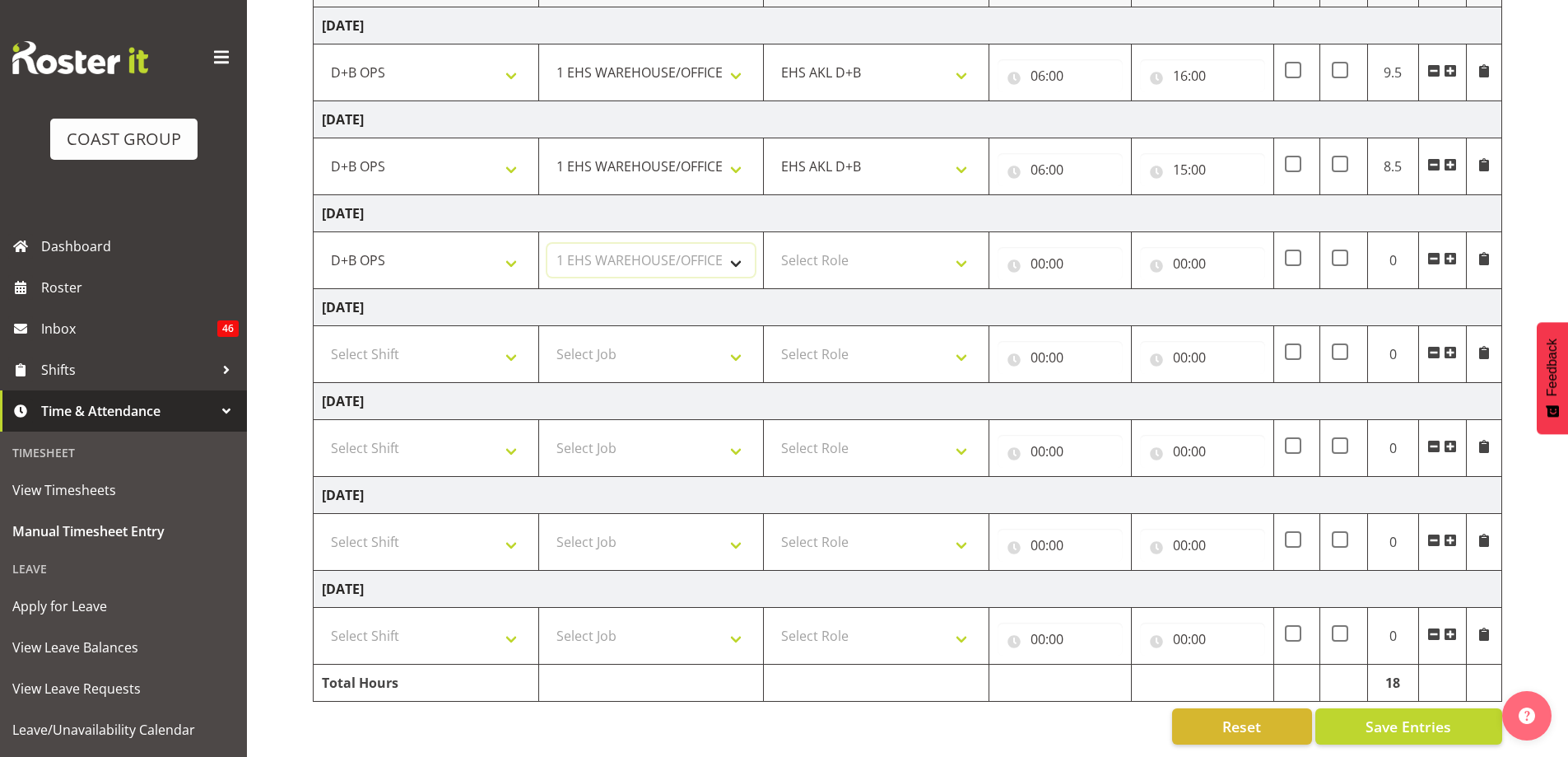
click at [548, 243] on select "Select Job 1 Carlton Events 1 [PERSON_NAME][GEOGRAPHIC_DATA] 1 [PERSON_NAME][GE…" at bounding box center [651, 260] width 208 height 33
click at [845, 243] on select "Select Role EHS AKL D+B" at bounding box center [876, 260] width 208 height 33
select select "194"
click at [772, 243] on select "Select Role EHS AKL D+B" at bounding box center [876, 260] width 208 height 33
click at [1029, 255] on input "00:00" at bounding box center [1060, 263] width 125 height 33
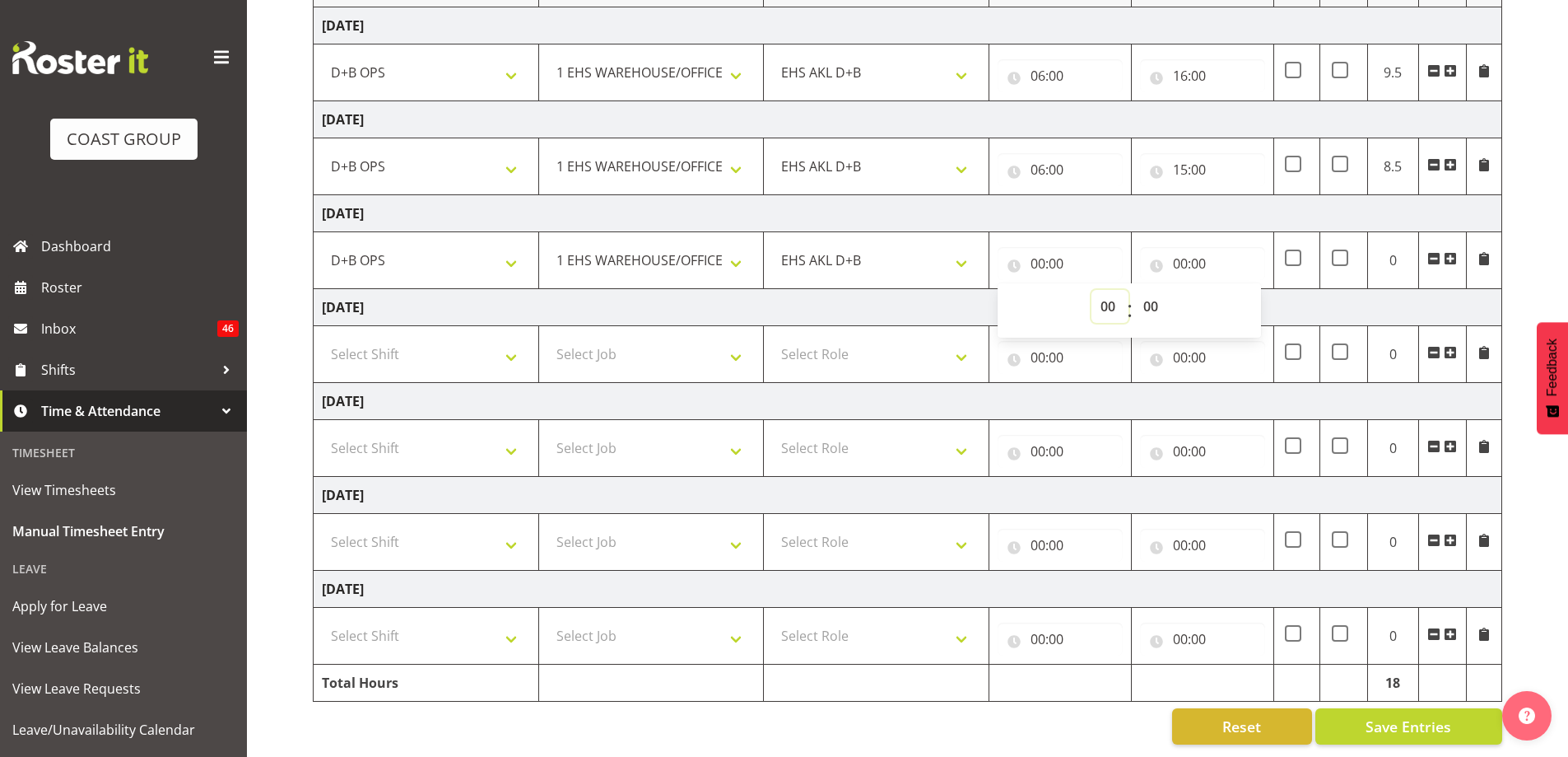
click at [1096, 294] on select "00 01 02 03 04 05 06 07 08 09 10 11 12 13 14 15 16 17 18 19 20 21 22 23" at bounding box center [1110, 306] width 37 height 33
select select "6"
click at [1092, 290] on select "00 01 02 03 04 05 06 07 08 09 10 11 12 13 14 15 16 17 18 19 20 21 22 23" at bounding box center [1110, 306] width 37 height 33
type input "06:00"
click at [1180, 249] on input "00:00" at bounding box center [1202, 263] width 125 height 33
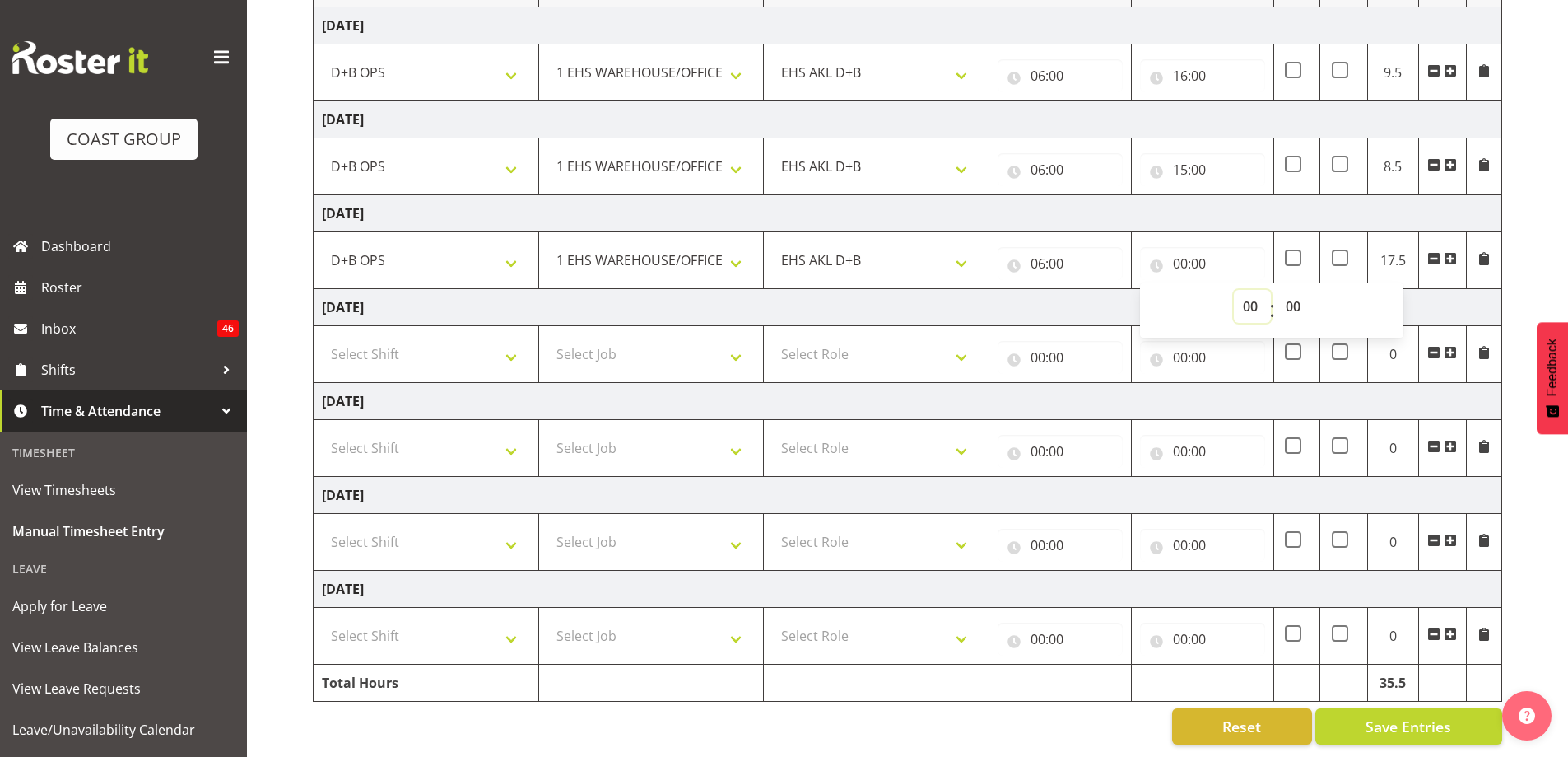
click at [1254, 297] on select "00 01 02 03 04 05 06 07 08 09 10 11 12 13 14 15 16 17 18 19 20 21 22 23" at bounding box center [1252, 306] width 37 height 33
select select "15"
click at [1234, 290] on select "00 01 02 03 04 05 06 07 08 09 10 11 12 13 14 15 16 17 18 19 20 21 22 23" at bounding box center [1252, 306] width 37 height 33
type input "15:00"
click at [1005, 298] on td "[DATE]" at bounding box center [908, 307] width 1189 height 37
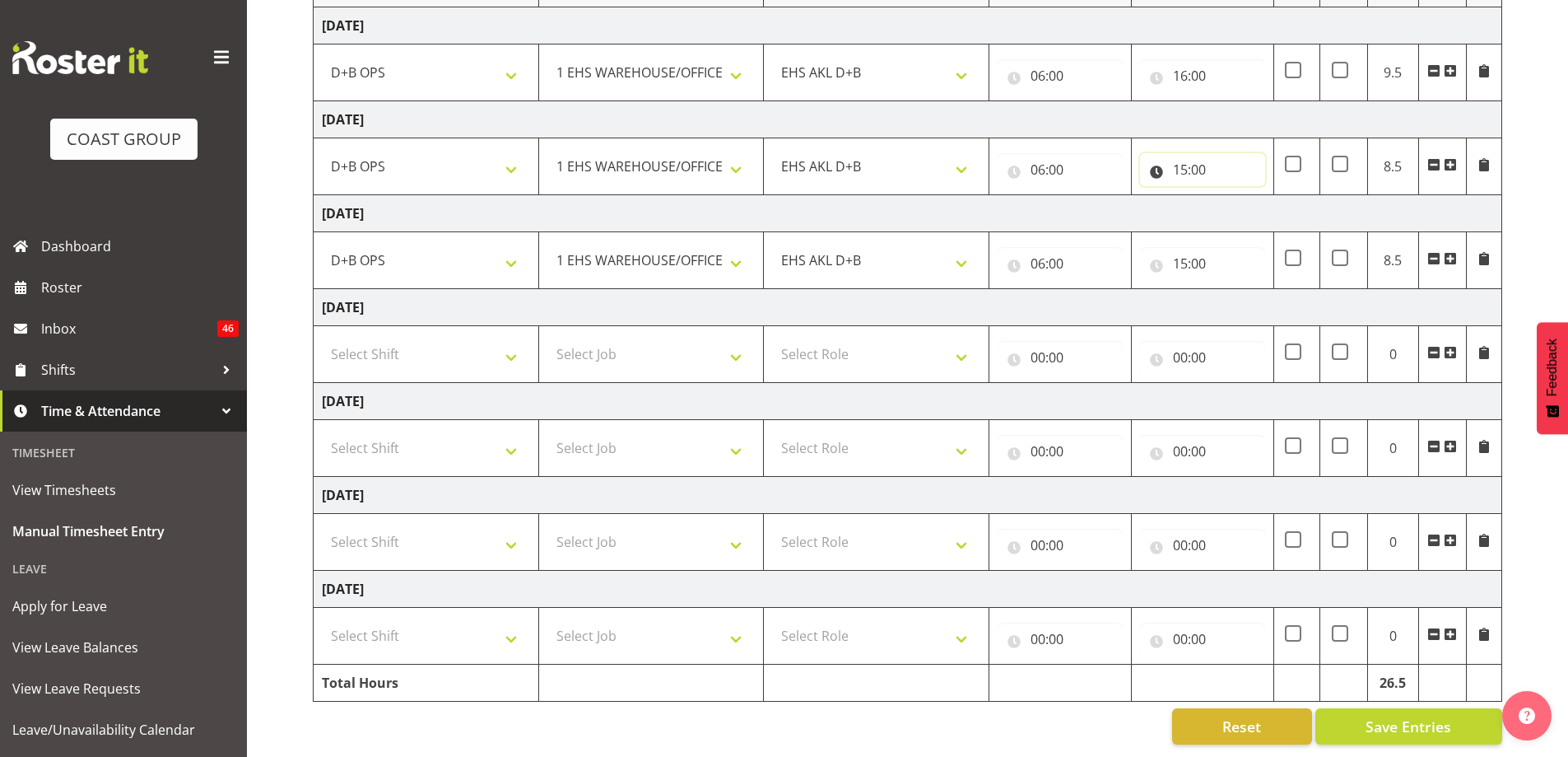
click at [1196, 159] on input "15:00" at bounding box center [1202, 170] width 125 height 33
click at [1294, 201] on select "00 01 02 03 04 05 06 07 08 09 10 11 12 13 14 15 16 17 18 19 20 21 22 23 24 25 2…" at bounding box center [1295, 213] width 37 height 33
select select "30"
click at [1277, 196] on select "00 01 02 03 04 05 06 07 08 09 10 11 12 13 14 15 16 17 18 19 20 21 22 23 24 25 2…" at bounding box center [1295, 213] width 37 height 33
type input "15:30"
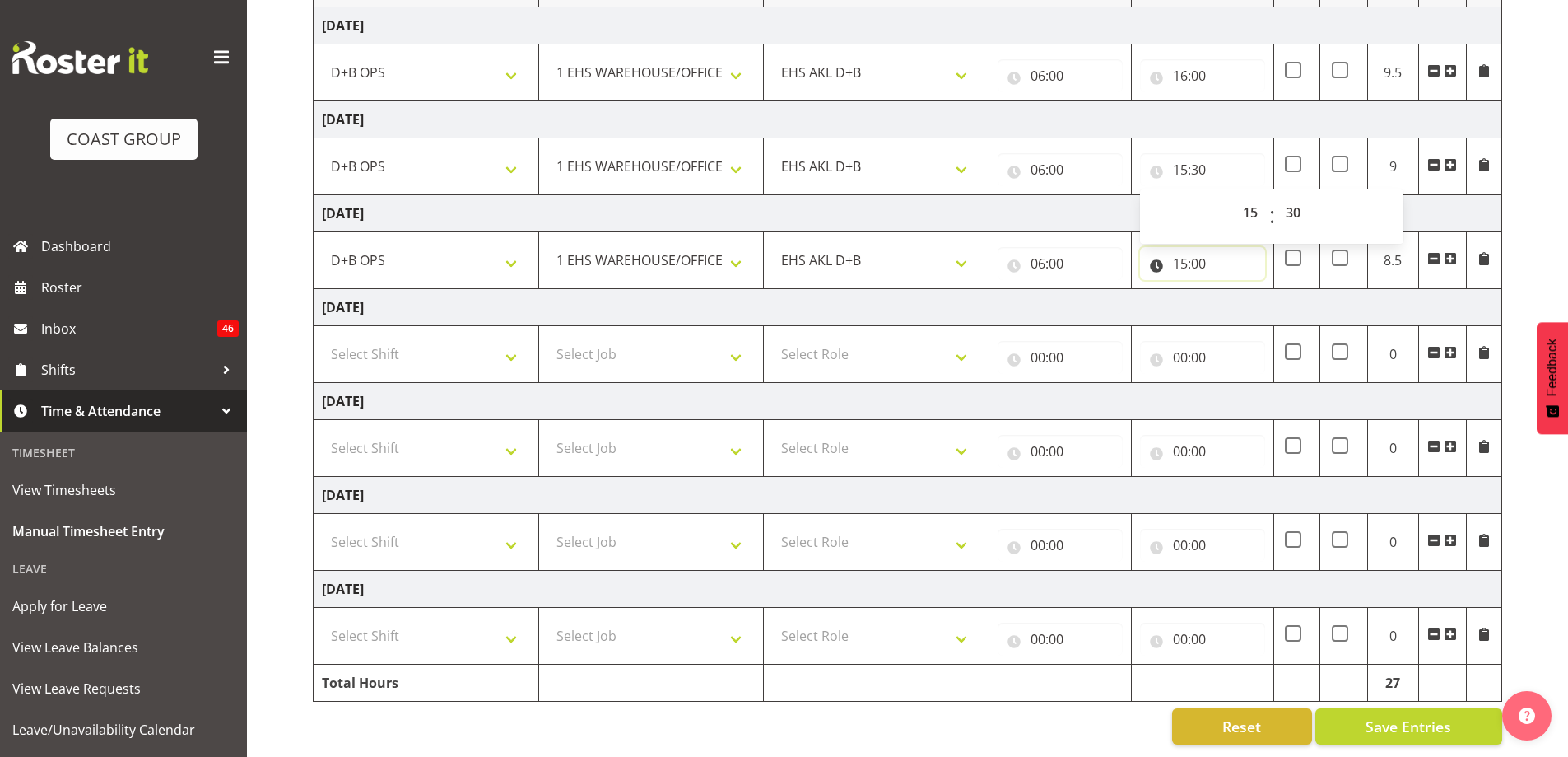
click at [1202, 256] on input "15:00" at bounding box center [1202, 263] width 125 height 33
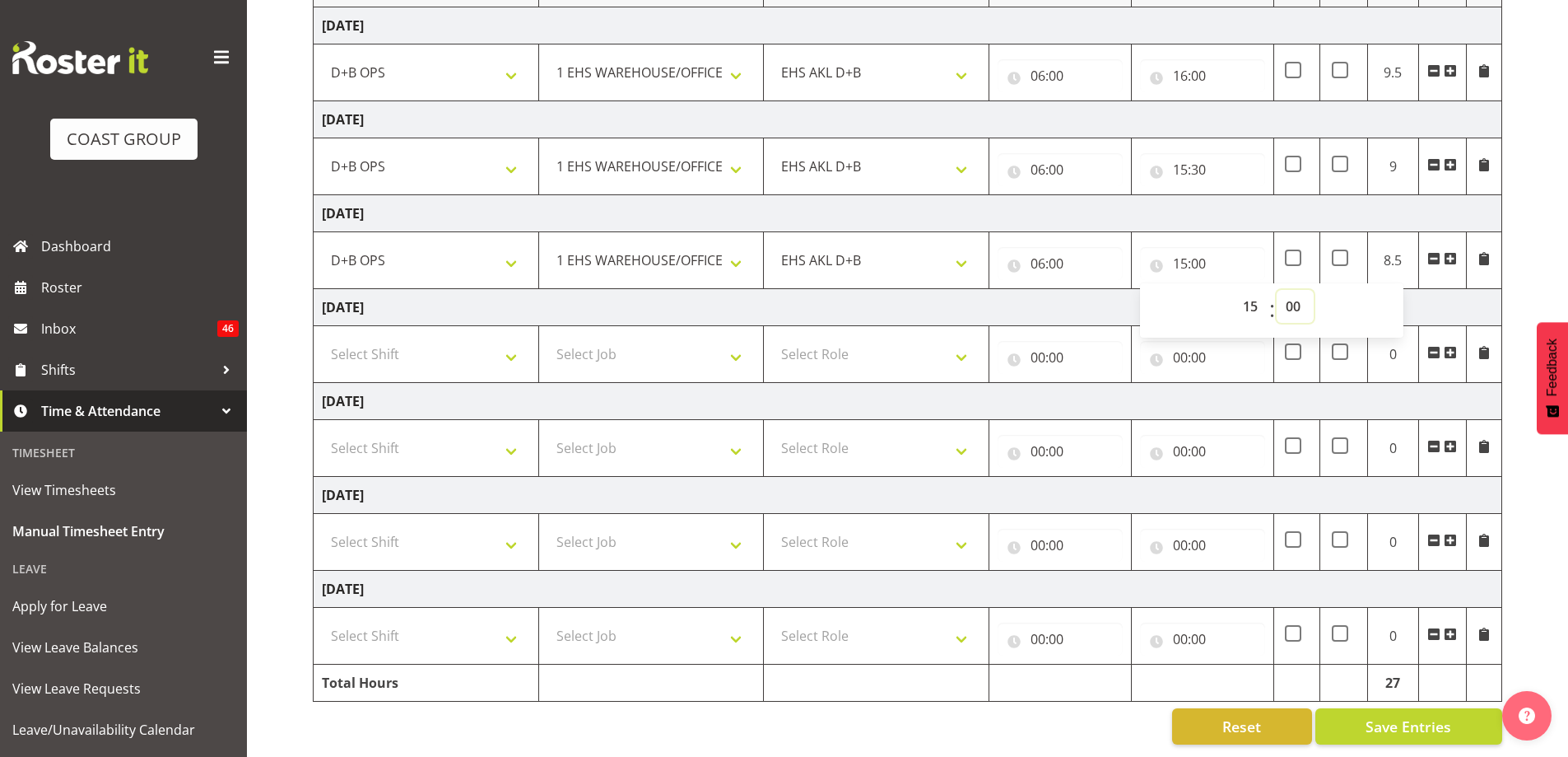
click at [1292, 290] on select "00 01 02 03 04 05 06 07 08 09 10 11 12 13 14 15 16 17 18 19 20 21 22 23 24 25 2…" at bounding box center [1295, 306] width 37 height 33
click at [1303, 297] on select "00 01 02 03 04 05 06 07 08 09 10 11 12 13 14 15 16 17 18 19 20 21 22 23 24 25 2…" at bounding box center [1295, 306] width 37 height 33
click at [1301, 303] on select "00 01 02 03 04 05 06 07 08 09 10 11 12 13 14 15 16 17 18 19 20 21 22 23 24 25 2…" at bounding box center [1295, 306] width 37 height 33
select select "30"
click at [1277, 290] on select "00 01 02 03 04 05 06 07 08 09 10 11 12 13 14 15 16 17 18 19 20 21 22 23 24 25 2…" at bounding box center [1295, 306] width 37 height 33
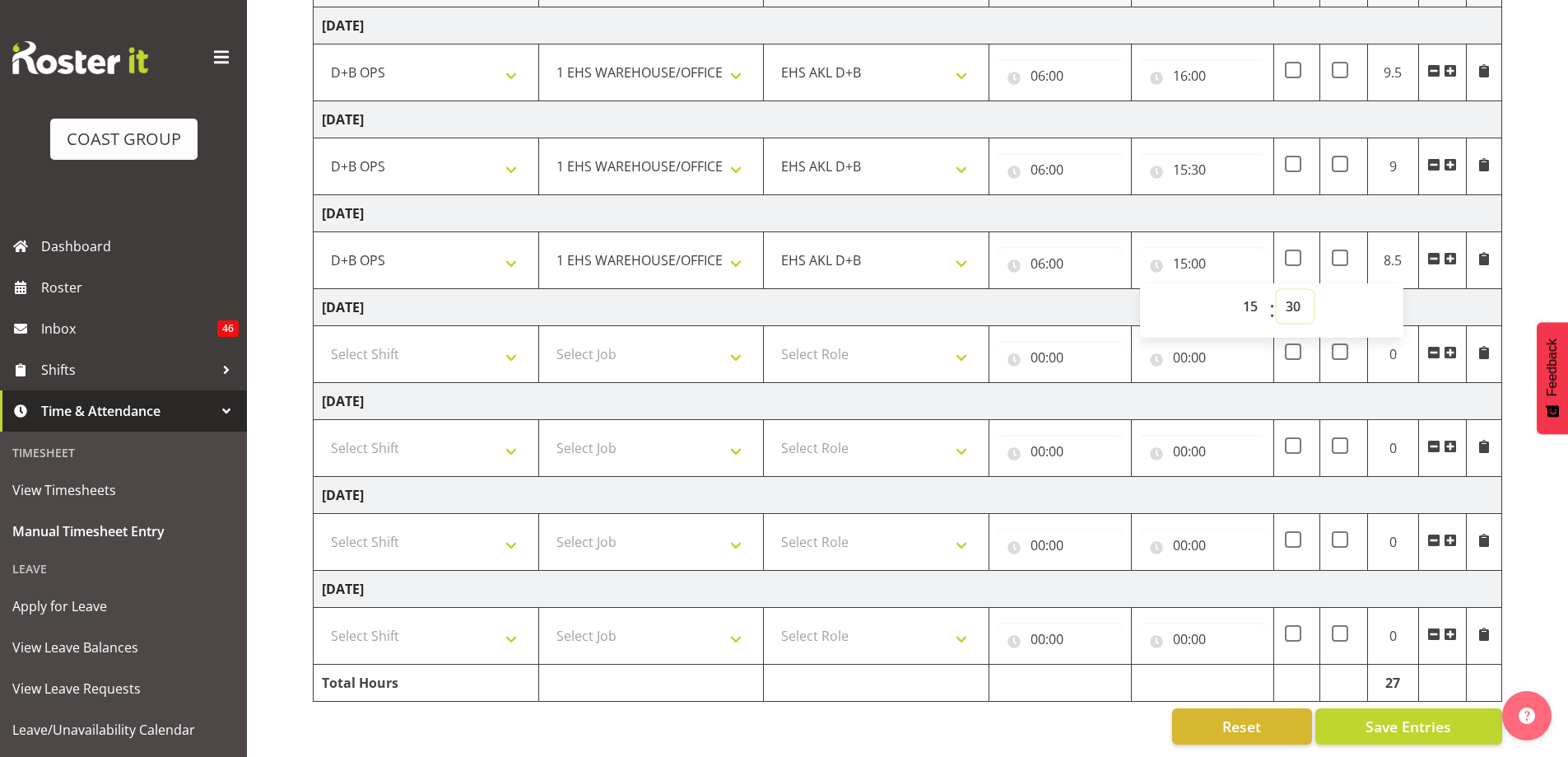
type input "15:30"
click at [1034, 297] on td "[DATE]" at bounding box center [908, 307] width 1189 height 37
click at [510, 343] on select "Select Shift # Fieldays--[GEOGRAPHIC_DATA]. # Install Hutchwilco Boat Show at […" at bounding box center [426, 354] width 208 height 33
select select "78571"
click at [322, 338] on select "Select Shift # Fieldays--[GEOGRAPHIC_DATA]. # Install Hutchwilco Boat Show at […" at bounding box center [426, 354] width 208 height 33
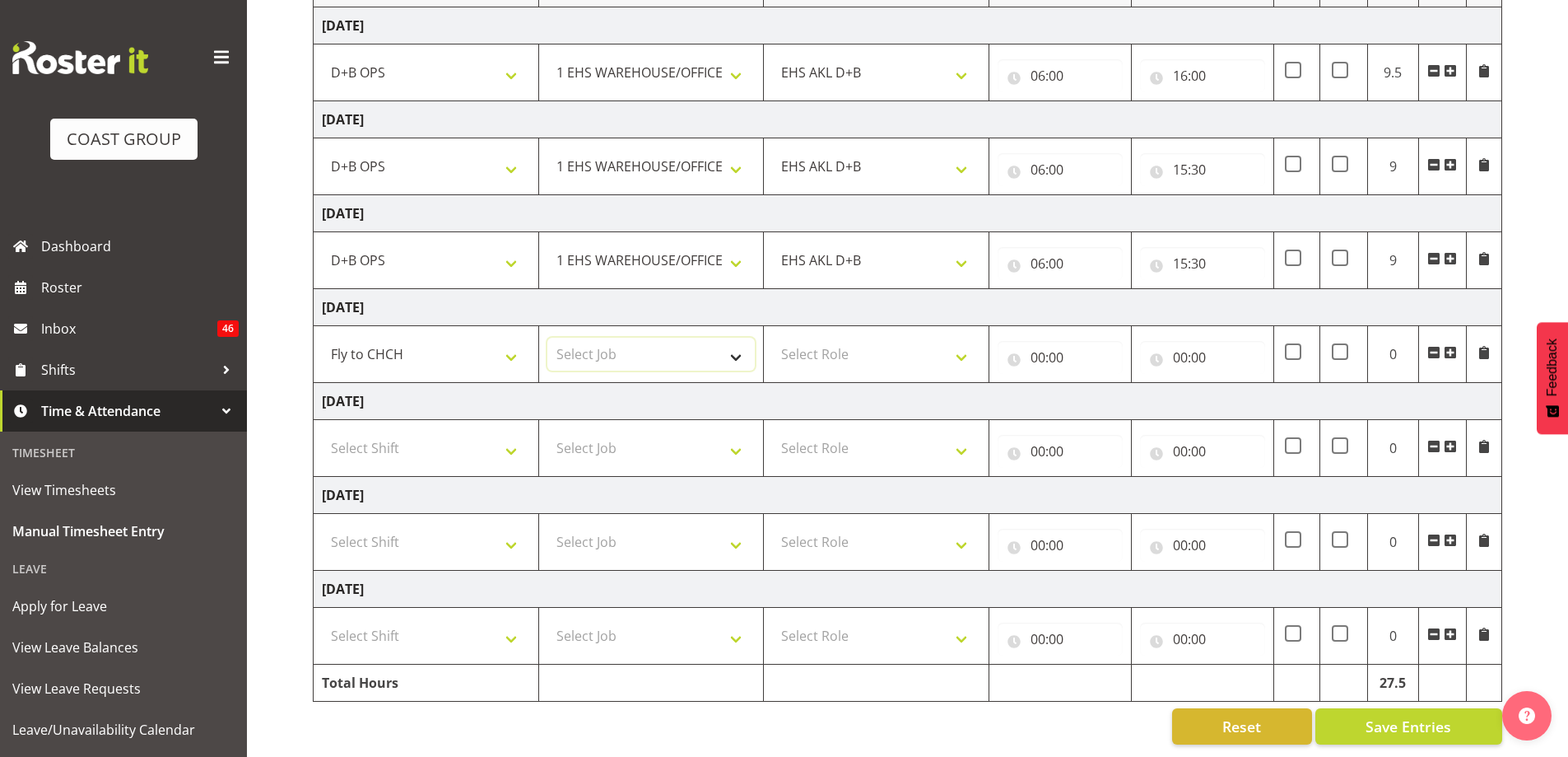
click at [725, 348] on select "Select Job 1 Carlton Events 1 [PERSON_NAME][GEOGRAPHIC_DATA] 1 [PERSON_NAME][GE…" at bounding box center [651, 354] width 208 height 33
click at [649, 351] on select "Select Job 1 Carlton Events 1 [PERSON_NAME][GEOGRAPHIC_DATA] 1 [PERSON_NAME][GE…" at bounding box center [651, 354] width 208 height 33
select select "9028"
click at [548, 338] on select "Select Job 1 Carlton Events 1 [PERSON_NAME][GEOGRAPHIC_DATA] 1 [PERSON_NAME][GE…" at bounding box center [651, 354] width 208 height 33
click at [910, 340] on select "Select Role EHS AKL D+B" at bounding box center [876, 354] width 208 height 33
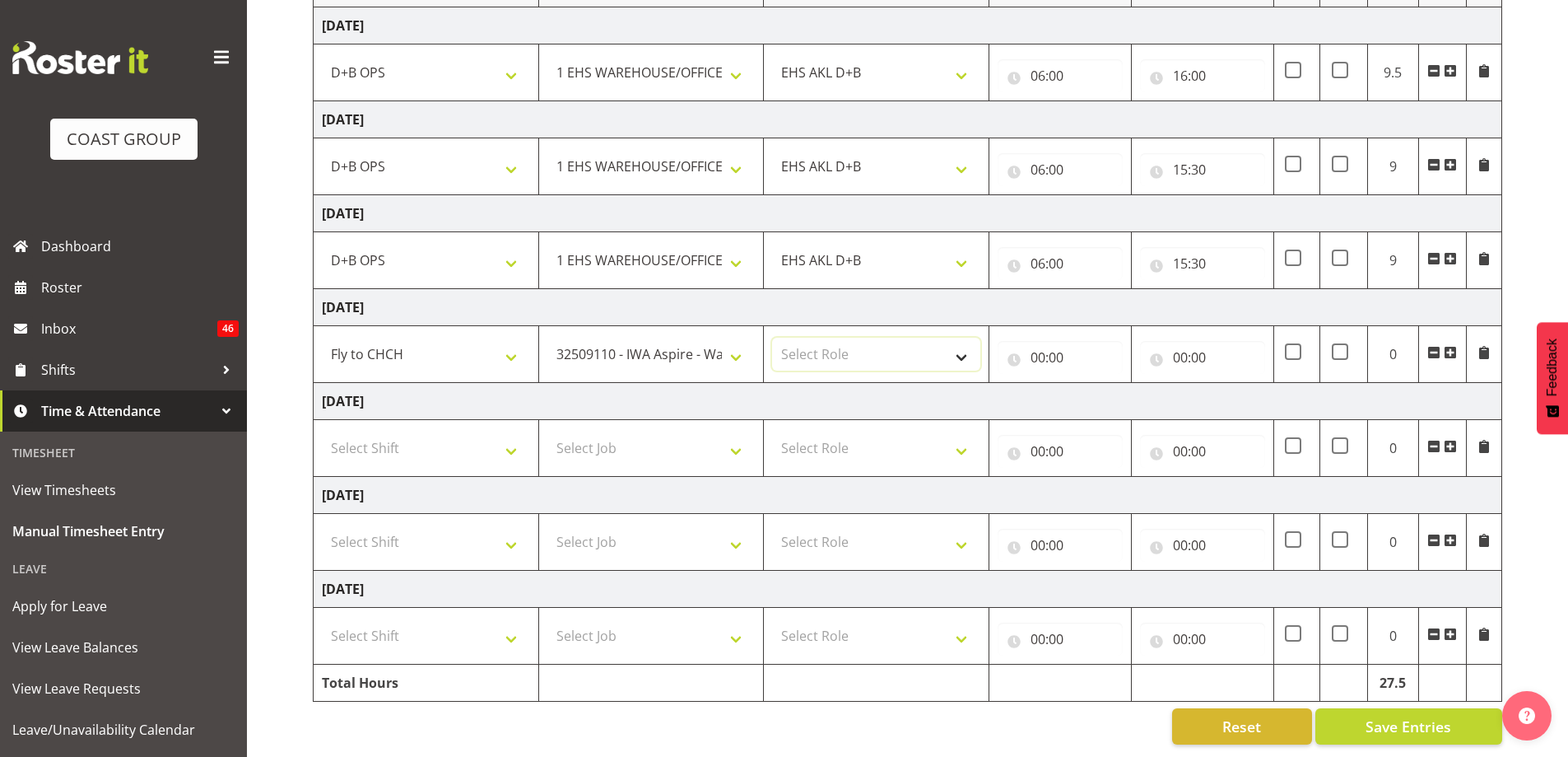
select select "194"
click at [772, 338] on select "Select Role EHS AKL D+B" at bounding box center [876, 354] width 208 height 33
click at [1046, 345] on input "00:00" at bounding box center [1060, 358] width 125 height 33
click at [1103, 385] on select "00 01 02 03 04 05 06 07 08 09 10 11 12 13 14 15 16 17 18 19 20 21 22 23" at bounding box center [1110, 400] width 37 height 33
select select "13"
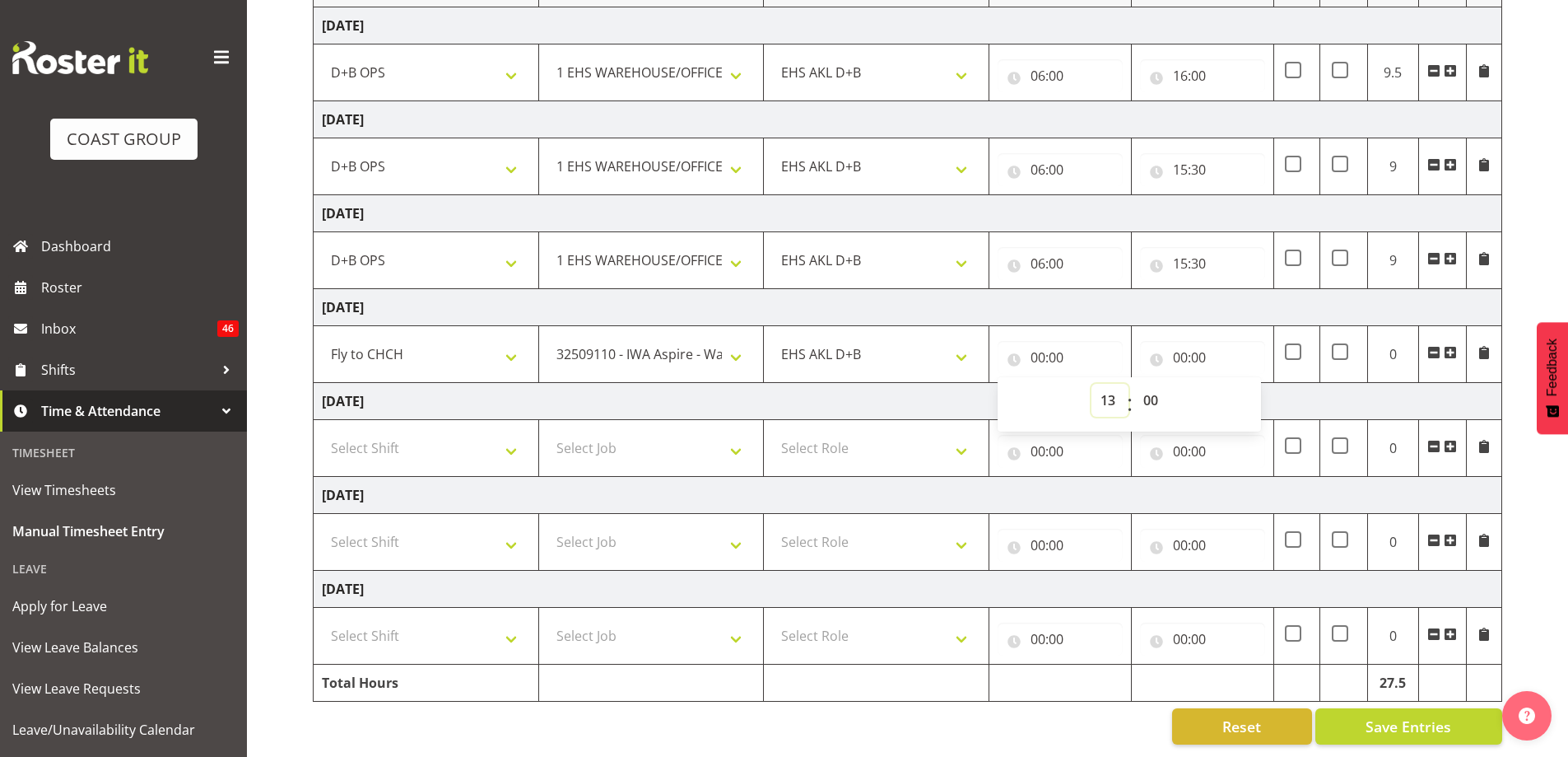
click at [1092, 384] on select "00 01 02 03 04 05 06 07 08 09 10 11 12 13 14 15 16 17 18 19 20 21 22 23" at bounding box center [1110, 400] width 37 height 33
type input "13:00"
click at [1180, 344] on input "00:00" at bounding box center [1202, 358] width 125 height 33
click at [1245, 385] on select "00 01 02 03 04 05 06 07 08 09 10 11 12 13 14 15 16 17 18 19 20 21 22 23" at bounding box center [1252, 400] width 37 height 33
select select "18"
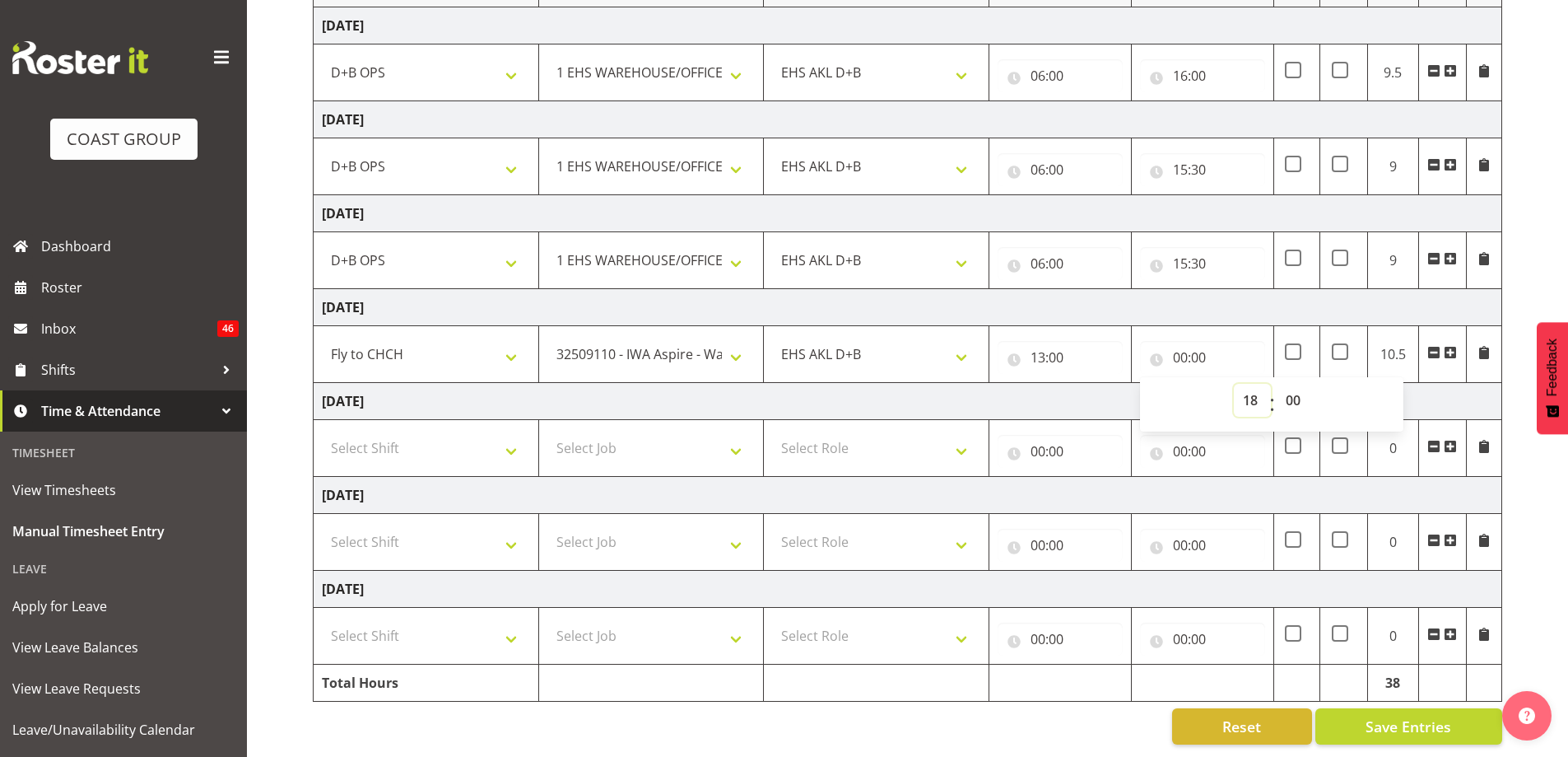
click at [1234, 384] on select "00 01 02 03 04 05 06 07 08 09 10 11 12 13 14 15 16 17 18 19 20 21 22 23" at bounding box center [1252, 400] width 37 height 33
type input "18:00"
click at [1293, 384] on select "00 01 02 03 04 05 06 07 08 09 10 11 12 13 14 15 16 17 18 19 20 21 22 23 24 25 2…" at bounding box center [1295, 400] width 37 height 33
select select "30"
click at [1277, 384] on select "00 01 02 03 04 05 06 07 08 09 10 11 12 13 14 15 16 17 18 19 20 21 22 23 24 25 2…" at bounding box center [1295, 400] width 37 height 33
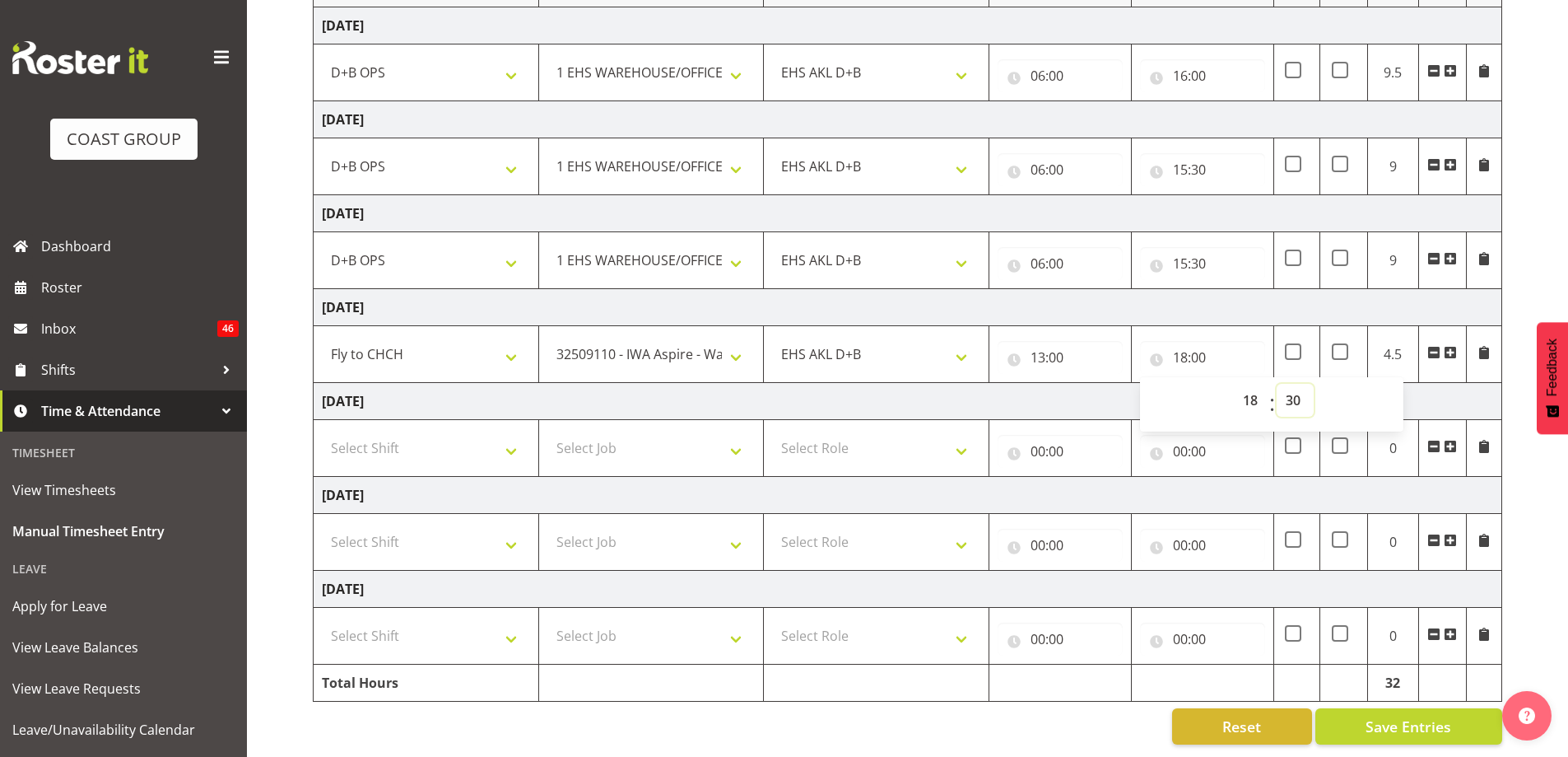
type input "18:30"
click at [1117, 389] on td "[DATE]" at bounding box center [908, 401] width 1189 height 37
click at [514, 437] on select "Select Shift # Fieldays--[GEOGRAPHIC_DATA]. # Install Hutchwilco Boat Show at […" at bounding box center [426, 448] width 208 height 33
click at [508, 439] on select "Select Shift # Fieldays--[GEOGRAPHIC_DATA]. # Install Hutchwilco Boat Show at […" at bounding box center [426, 448] width 208 height 33
select select "24997"
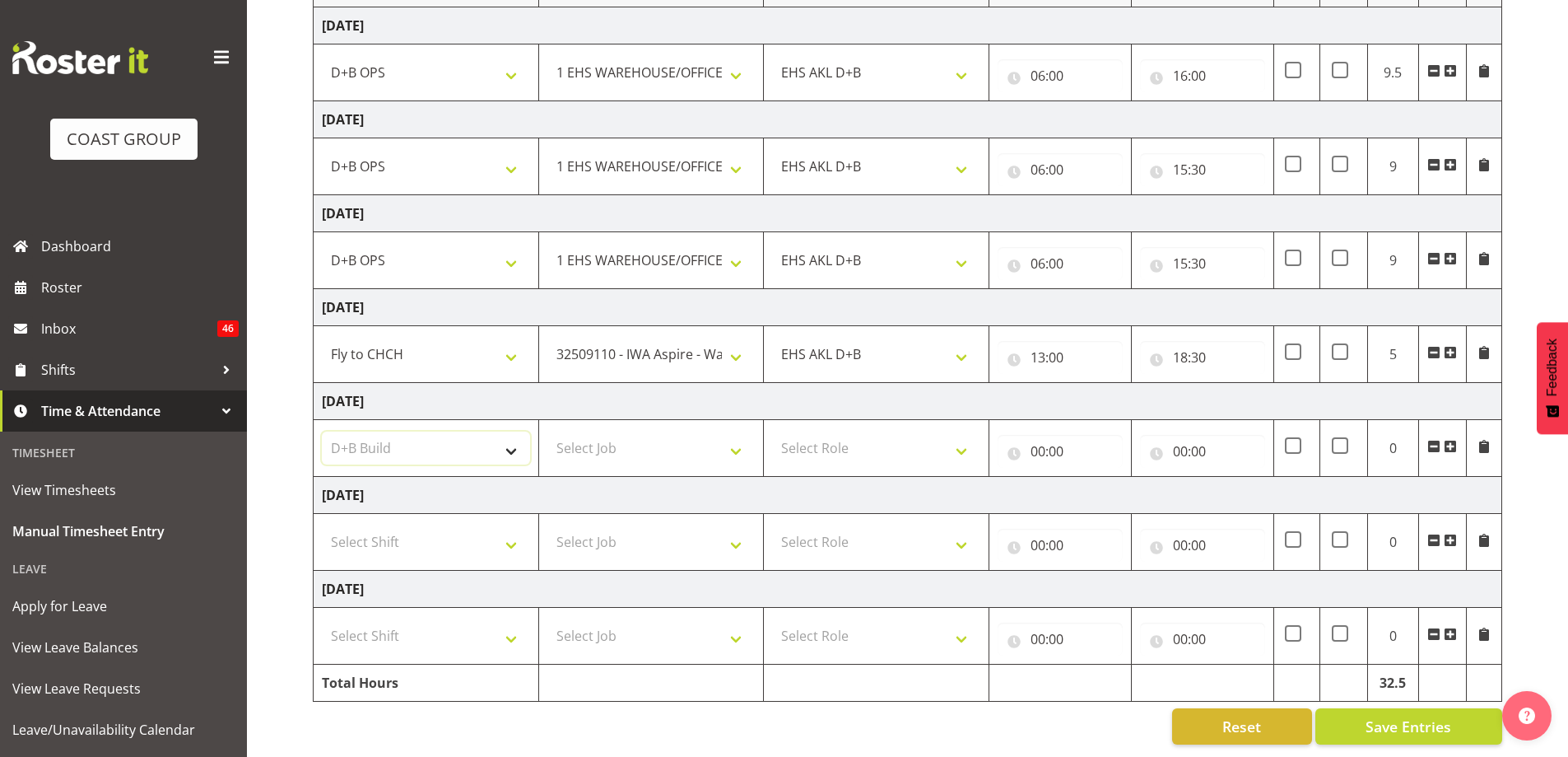
click at [322, 432] on select "Select Shift # Fieldays--[GEOGRAPHIC_DATA]. # Install Hutchwilco Boat Show at […" at bounding box center [426, 448] width 208 height 33
click at [641, 434] on select "Select Job 1 Carlton Events 1 [PERSON_NAME][GEOGRAPHIC_DATA] 1 [PERSON_NAME][GE…" at bounding box center [651, 448] width 208 height 33
select select "9028"
click at [548, 432] on select "Select Job 1 Carlton Events 1 [PERSON_NAME][GEOGRAPHIC_DATA] 1 [PERSON_NAME][GE…" at bounding box center [651, 448] width 208 height 33
click at [915, 439] on select "Select Role EHS AKL D+B" at bounding box center [876, 448] width 208 height 33
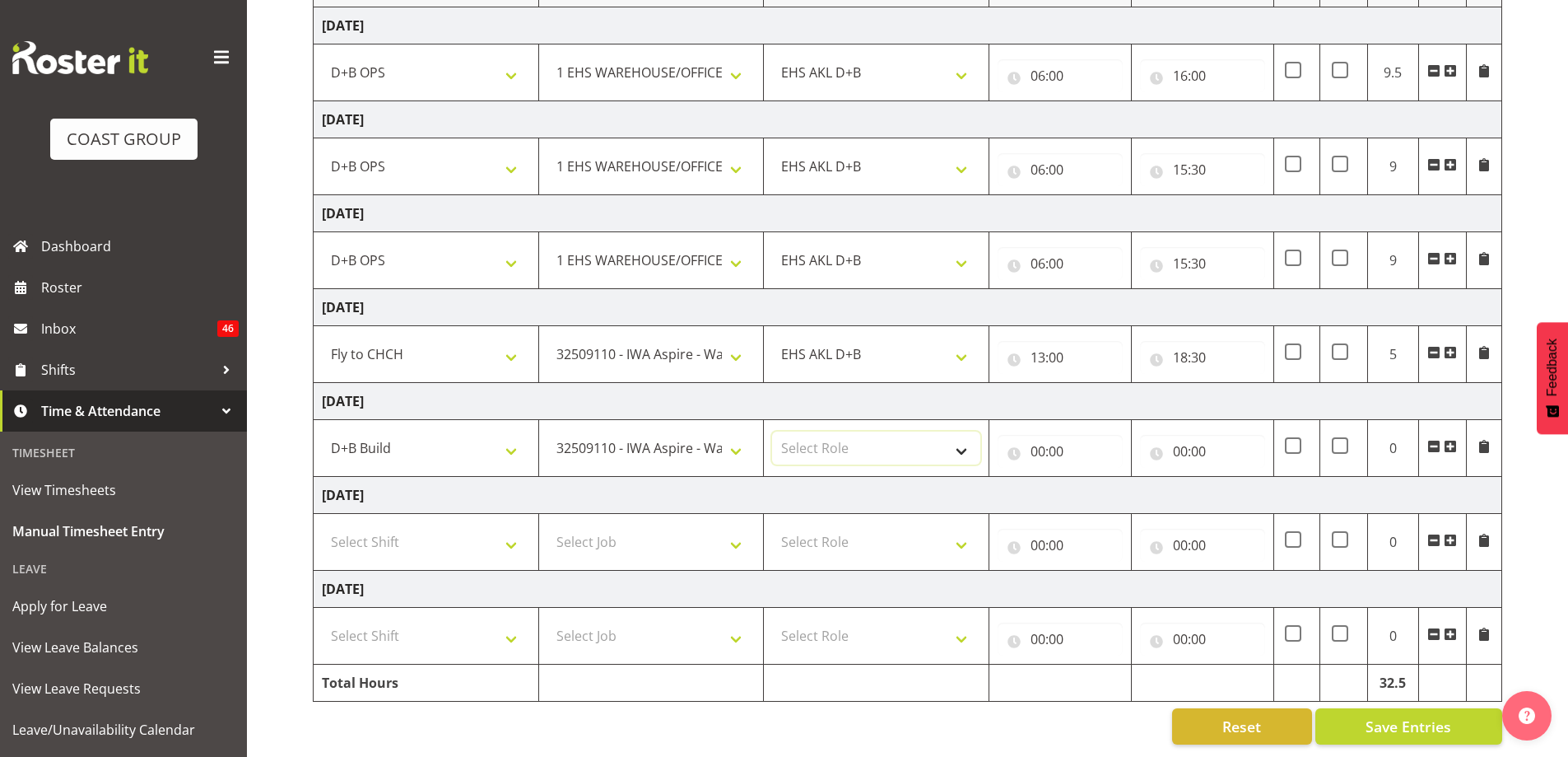
select select "194"
click at [772, 432] on select "Select Role EHS AKL D+B" at bounding box center [876, 448] width 208 height 33
click at [1049, 446] on input "00:00" at bounding box center [1060, 451] width 125 height 33
click at [1101, 479] on select "00 01 02 03 04 05 06 07 08 09 10 11 12 13 14 15 16 17 18 19 20 21 22 23" at bounding box center [1110, 494] width 37 height 33
select select "6"
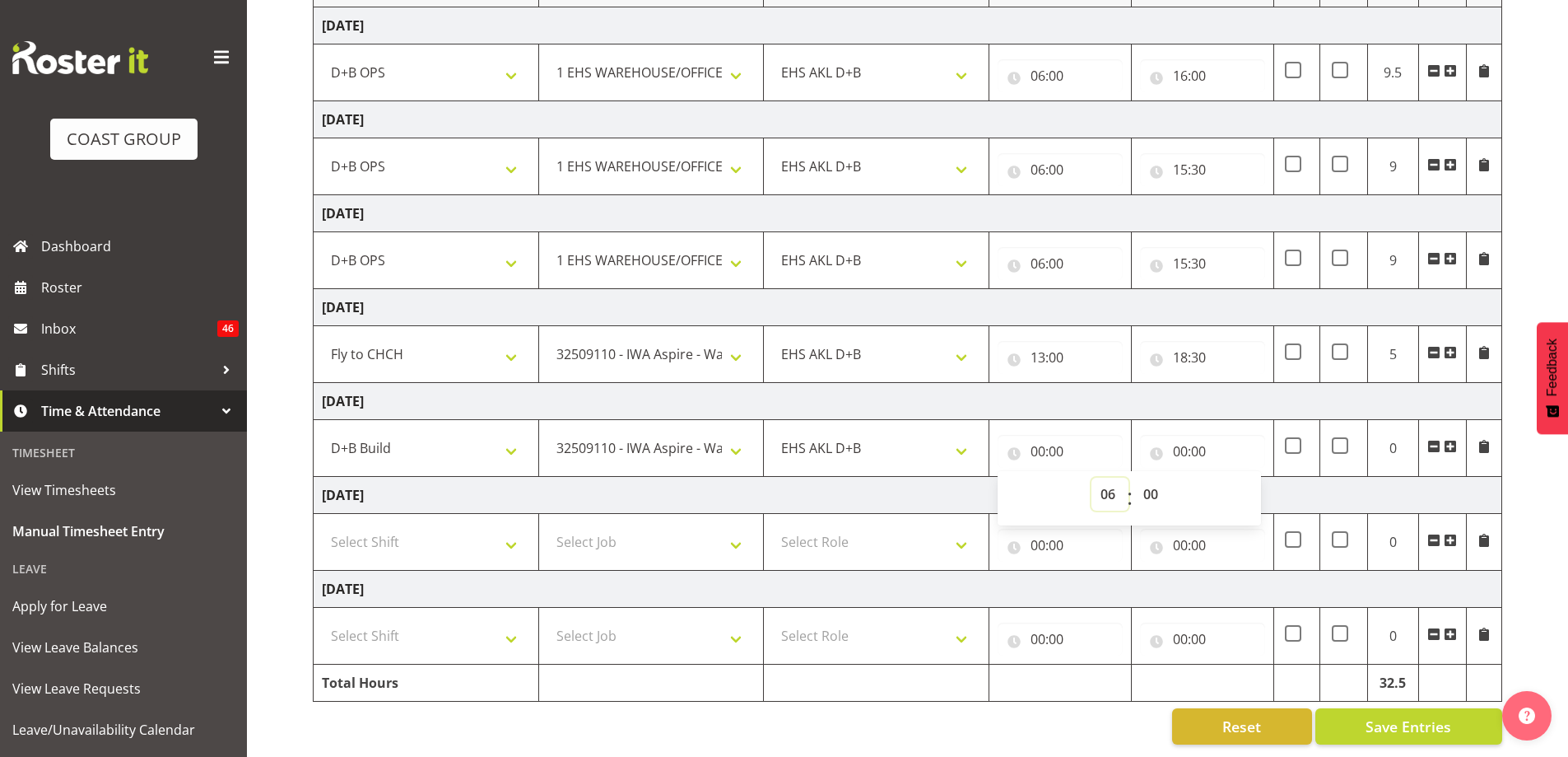
click at [1092, 478] on select "00 01 02 03 04 05 06 07 08 09 10 11 12 13 14 15 16 17 18 19 20 21 22 23" at bounding box center [1110, 494] width 37 height 33
type input "06:00"
click at [1101, 484] on select "00 01 02 03 04 05 06 07 08 09 10 11 12 13 14 15 16 17 18 19 20 21 22 23" at bounding box center [1110, 494] width 37 height 33
select select "7"
click at [1092, 478] on select "00 01 02 03 04 05 06 07 08 09 10 11 12 13 14 15 16 17 18 19 20 21 22 23" at bounding box center [1110, 494] width 37 height 33
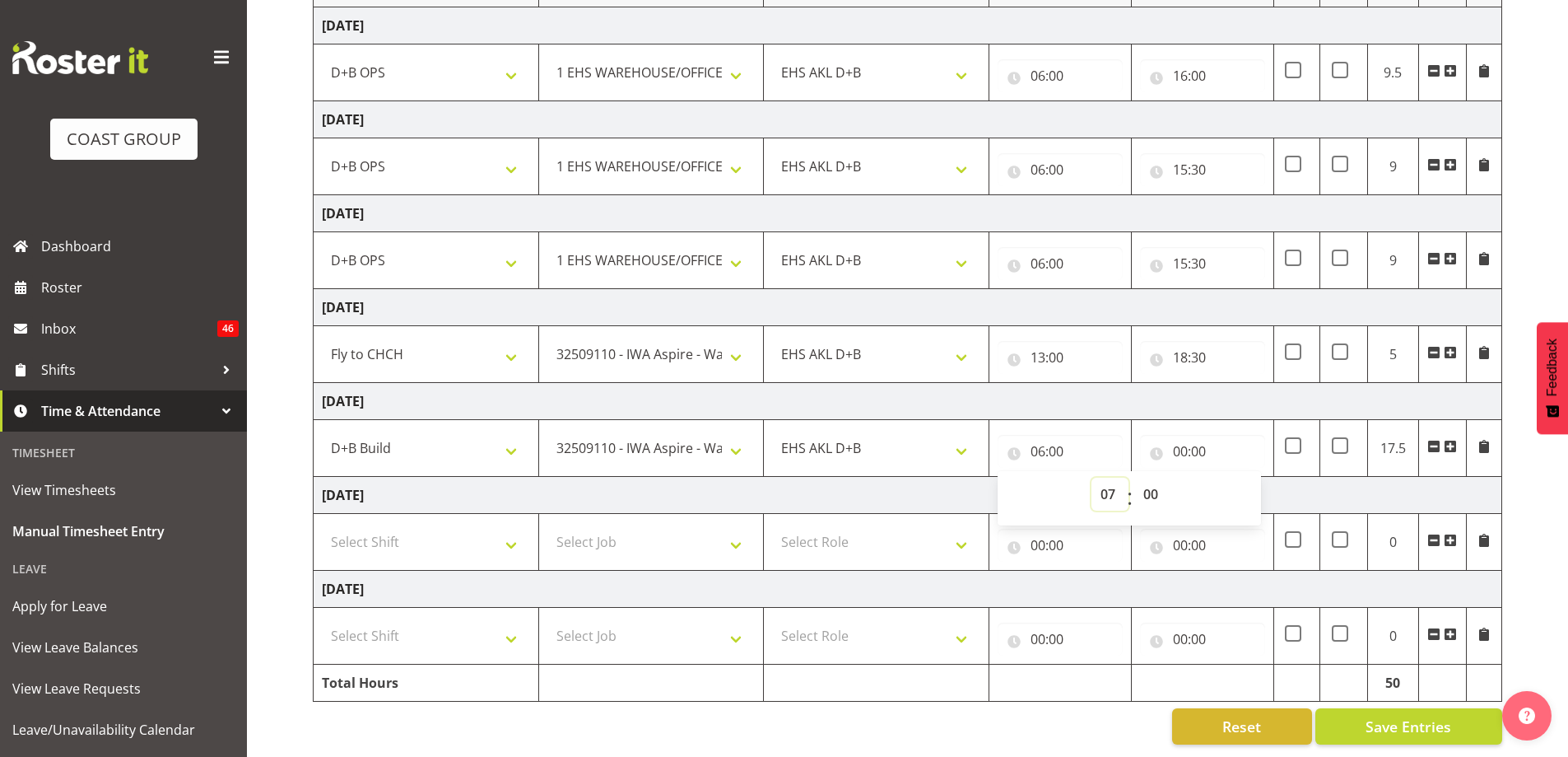
type input "07:00"
click at [1180, 440] on input "00:00" at bounding box center [1202, 451] width 125 height 33
click at [1246, 487] on select "00 01 02 03 04 05 06 07 08 09 10 11 12 13 14 15 16 17 18 19 20 21 22 23" at bounding box center [1252, 494] width 37 height 33
click at [1251, 478] on select "00 01 02 03 04 05 06 07 08 09 10 11 12 13 14 15 16 17 18 19 20 21 22 23" at bounding box center [1252, 494] width 37 height 33
select select "17"
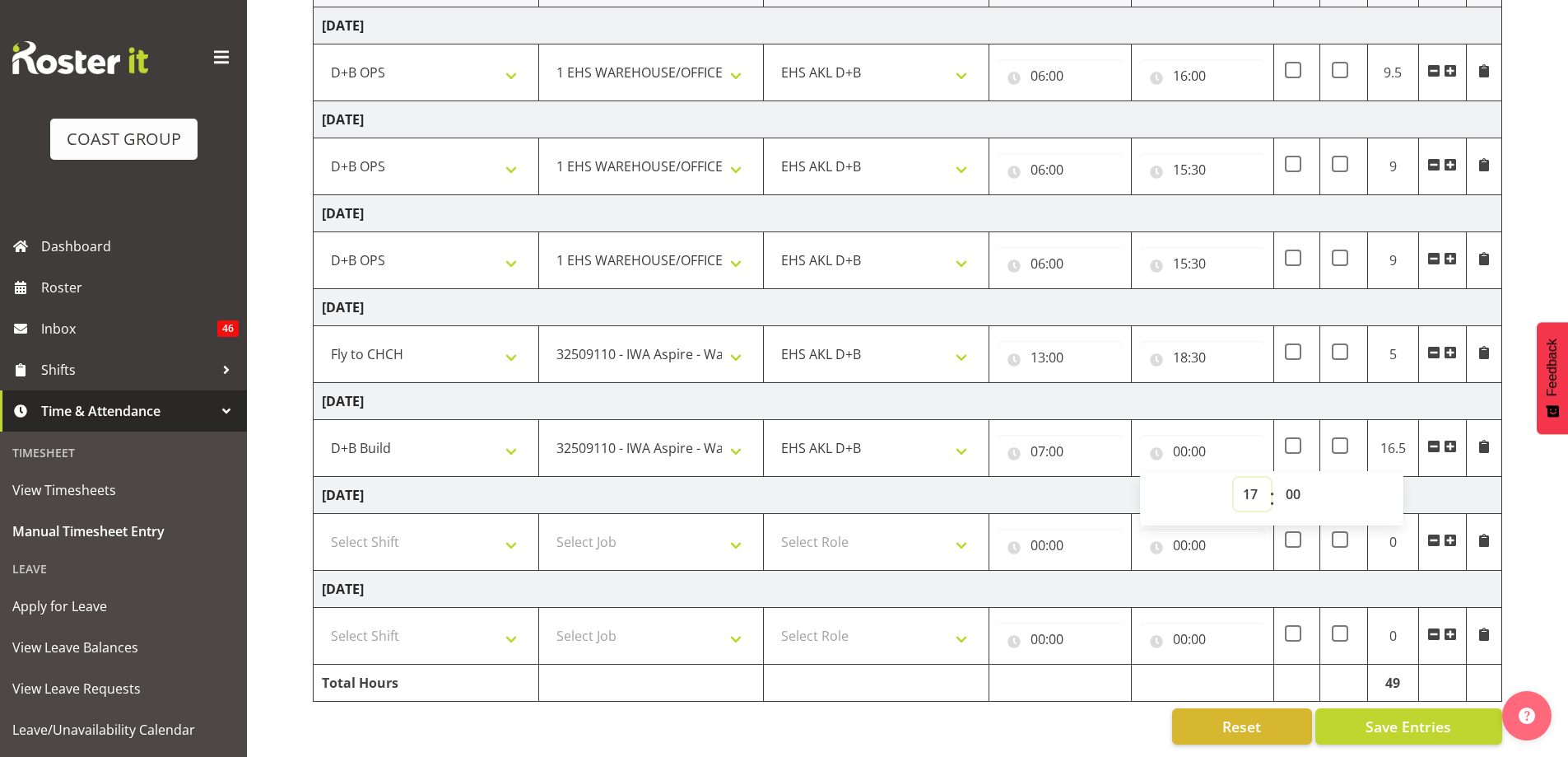
click at [1234, 478] on select "00 01 02 03 04 05 06 07 08 09 10 11 12 13 14 15 16 17 18 19 20 21 22 23" at bounding box center [1252, 494] width 37 height 33
type input "17:00"
click at [1455, 484] on td "[DATE]" at bounding box center [908, 495] width 1189 height 37
click at [1449, 440] on span at bounding box center [1450, 446] width 13 height 13
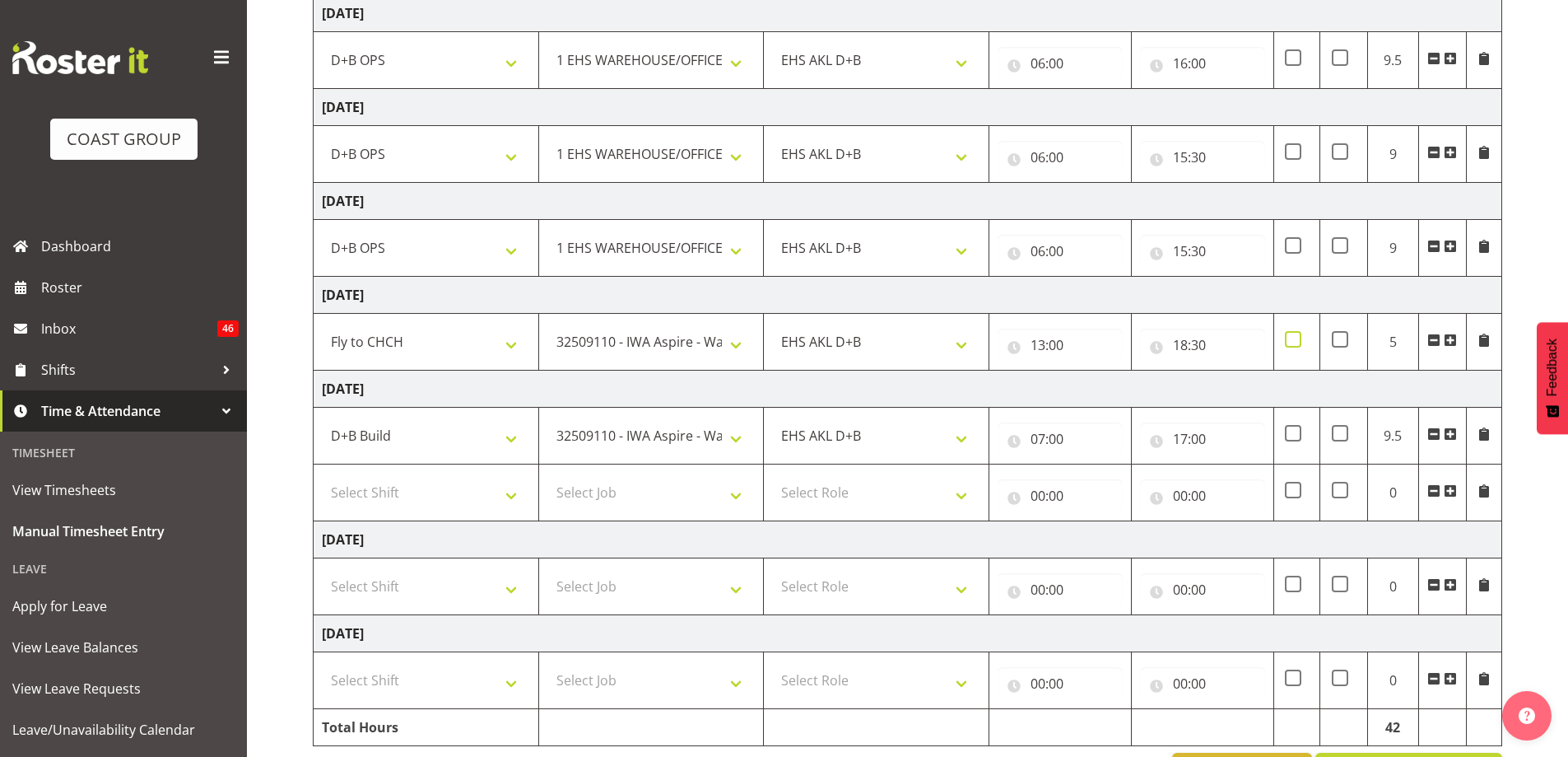
click at [1294, 334] on span at bounding box center [1293, 338] width 17 height 17
click at [1294, 334] on input "checkbox" at bounding box center [1291, 339] width 10 height 10
checkbox input "true"
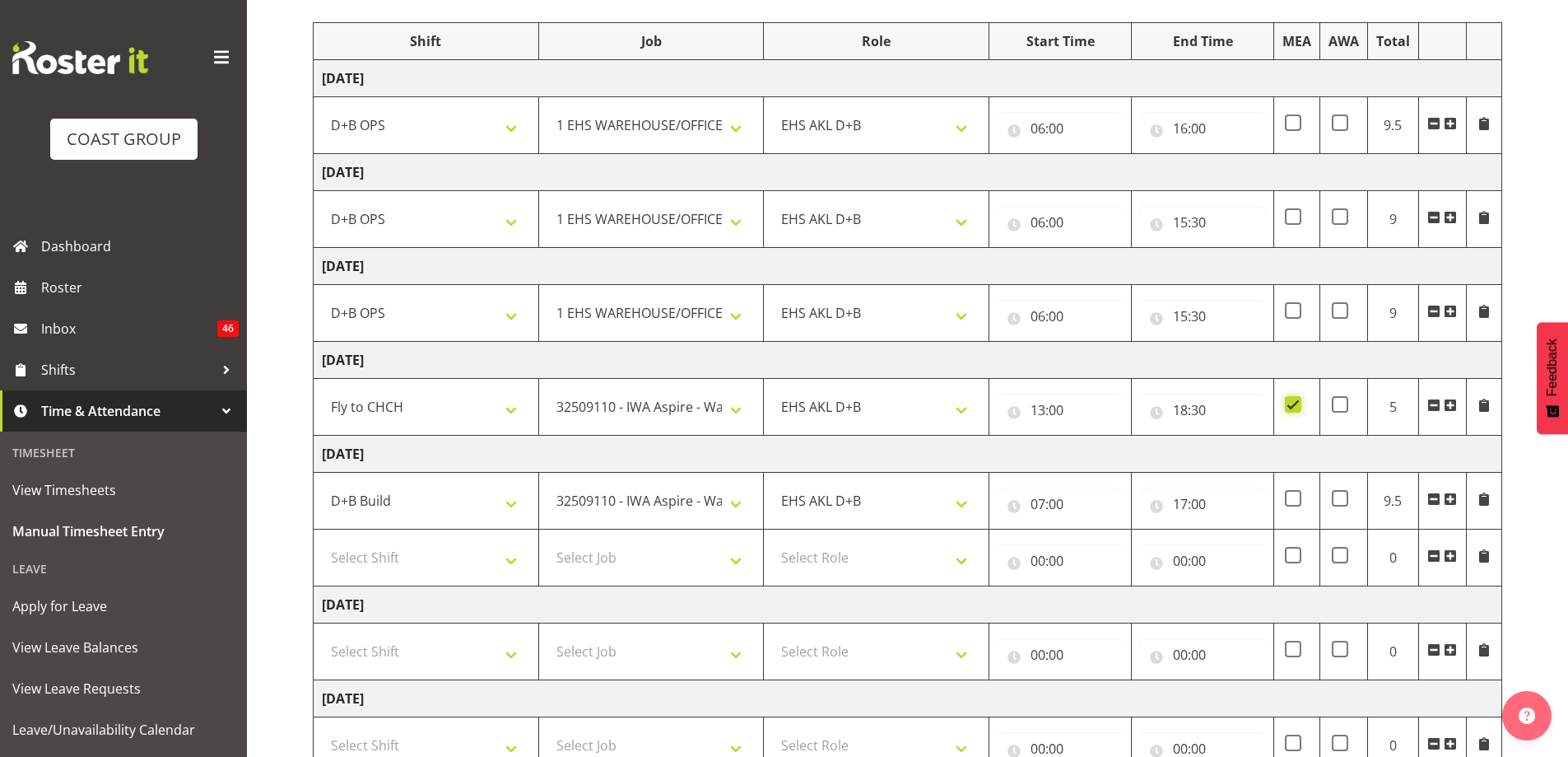
scroll to position [100, 0]
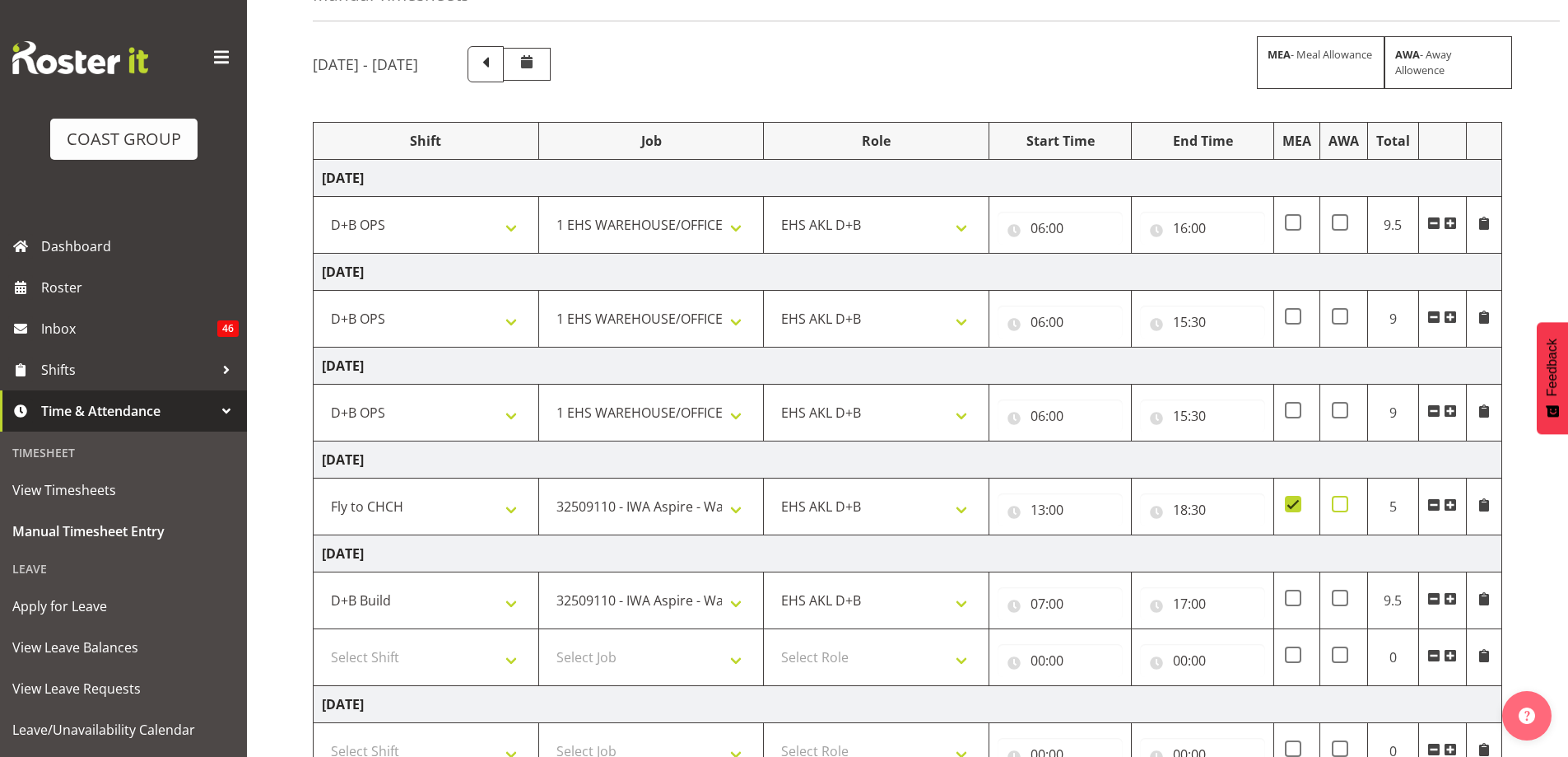
click at [1341, 501] on span at bounding box center [1340, 503] width 17 height 17
click at [1341, 501] on input "checkbox" at bounding box center [1337, 504] width 10 height 10
checkbox input "true"
click at [1291, 510] on span at bounding box center [1293, 503] width 17 height 17
click at [1291, 509] on input "checkbox" at bounding box center [1291, 504] width 10 height 10
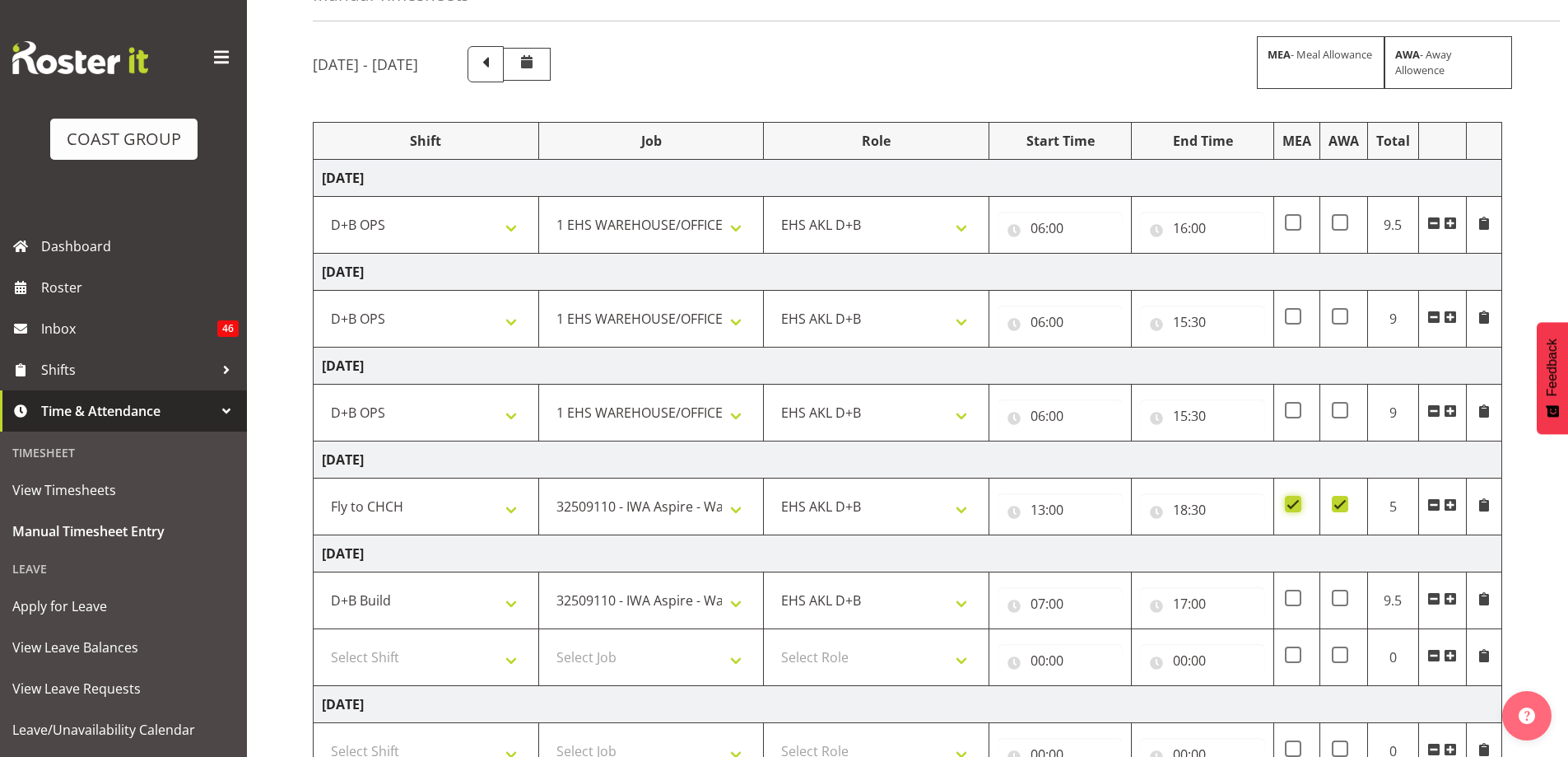
checkbox input "false"
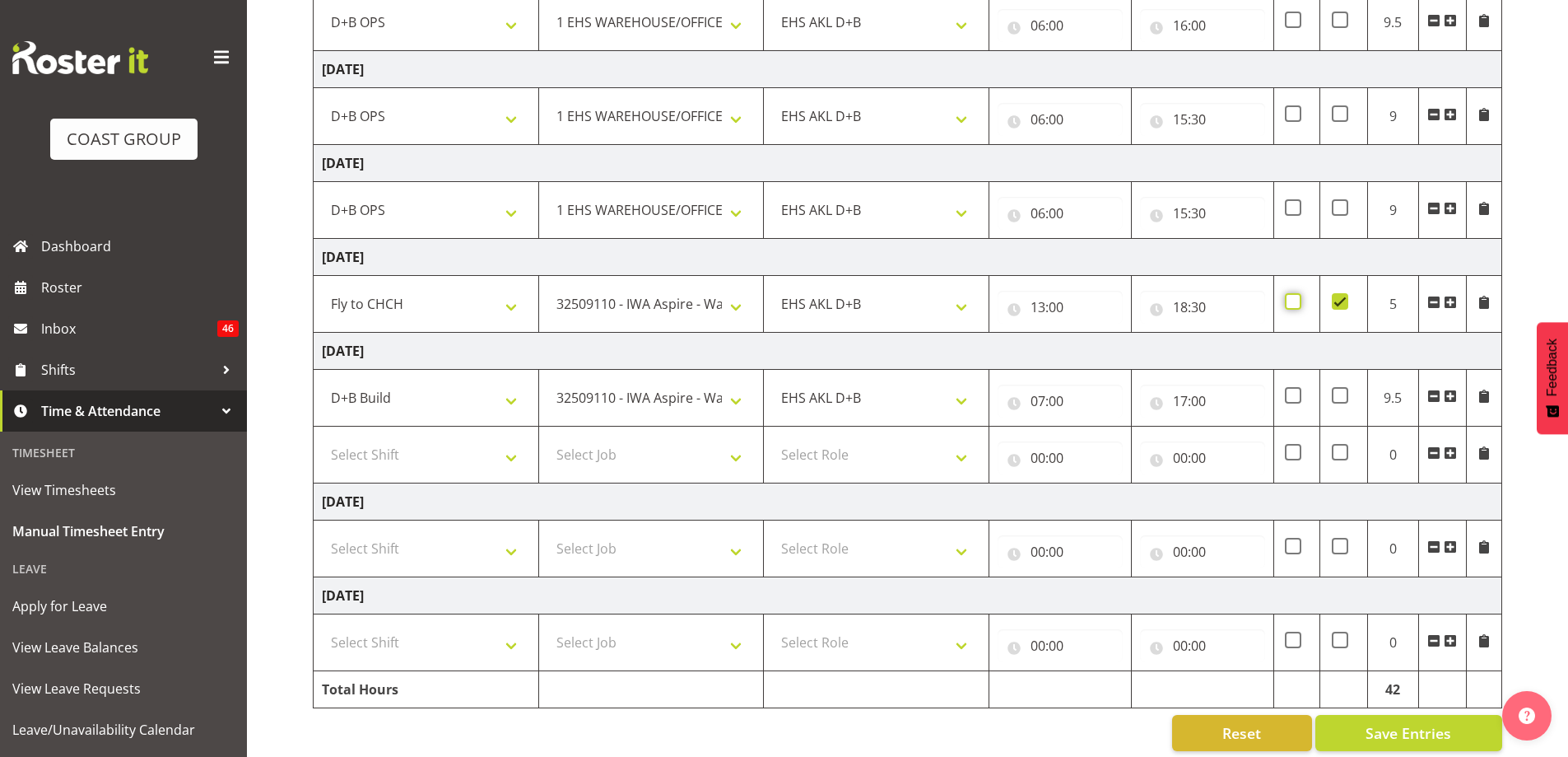
scroll to position [322, 0]
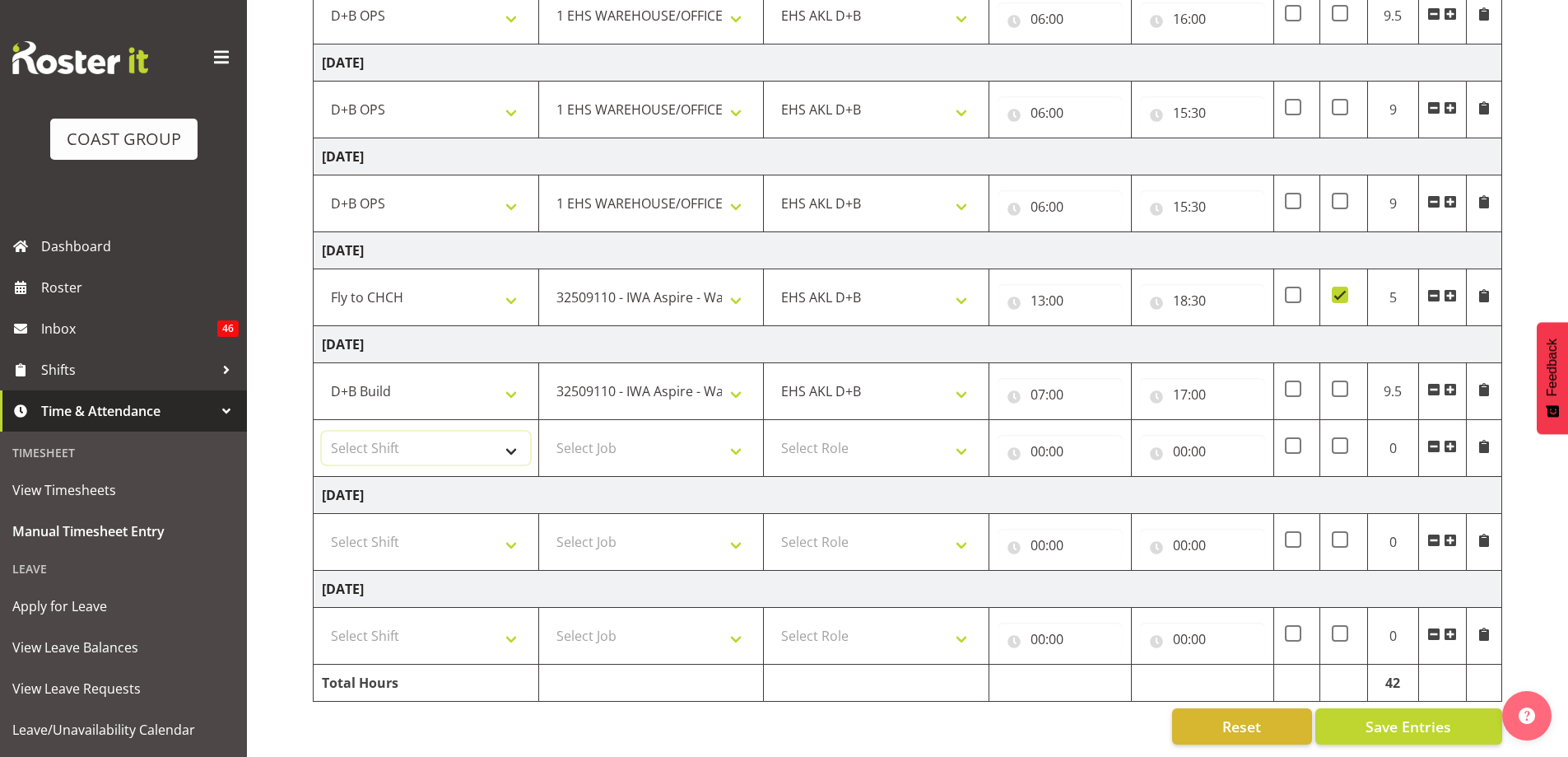
click at [508, 438] on select "Select Shift # Fieldays--[GEOGRAPHIC_DATA]. # Install Hutchwilco Boat Show at […" at bounding box center [426, 448] width 208 height 33
select select "63941"
click at [322, 432] on select "Select Shift # Fieldays--[GEOGRAPHIC_DATA]. # Install Hutchwilco Boat Show at […" at bounding box center [426, 448] width 208 height 33
click at [651, 440] on select "Select Job 1 Carlton Events 1 [PERSON_NAME][GEOGRAPHIC_DATA] 1 [PERSON_NAME][GE…" at bounding box center [651, 448] width 208 height 33
select select "9028"
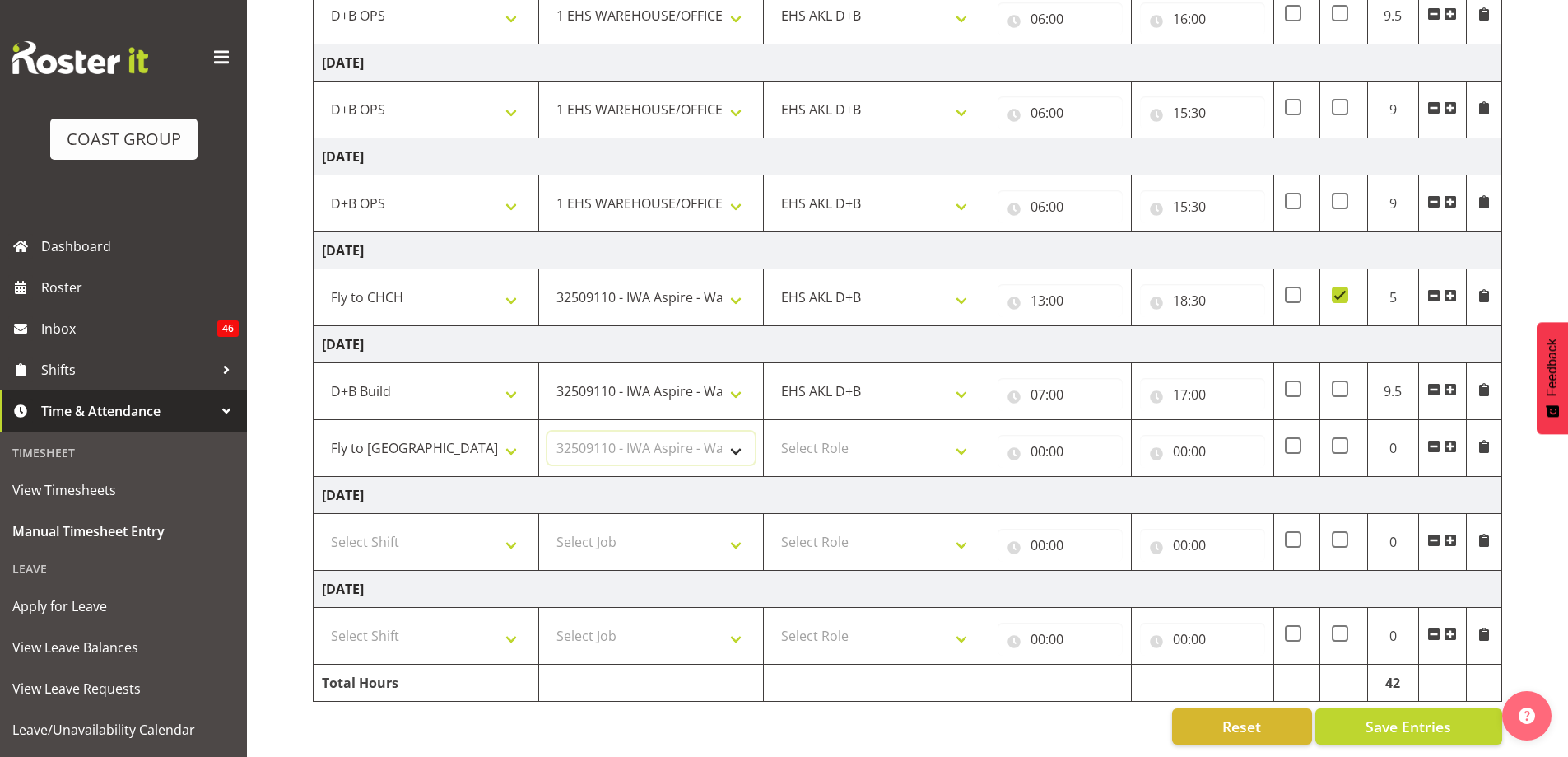
click at [548, 432] on select "Select Job 1 Carlton Events 1 [PERSON_NAME][GEOGRAPHIC_DATA] 1 [PERSON_NAME][GE…" at bounding box center [651, 448] width 208 height 33
click at [907, 441] on select "Select Role EHS AKL D+B" at bounding box center [876, 448] width 208 height 33
select select "194"
click at [772, 432] on select "Select Role EHS AKL D+B" at bounding box center [876, 448] width 208 height 33
click at [1028, 450] on input "00:00" at bounding box center [1060, 451] width 125 height 33
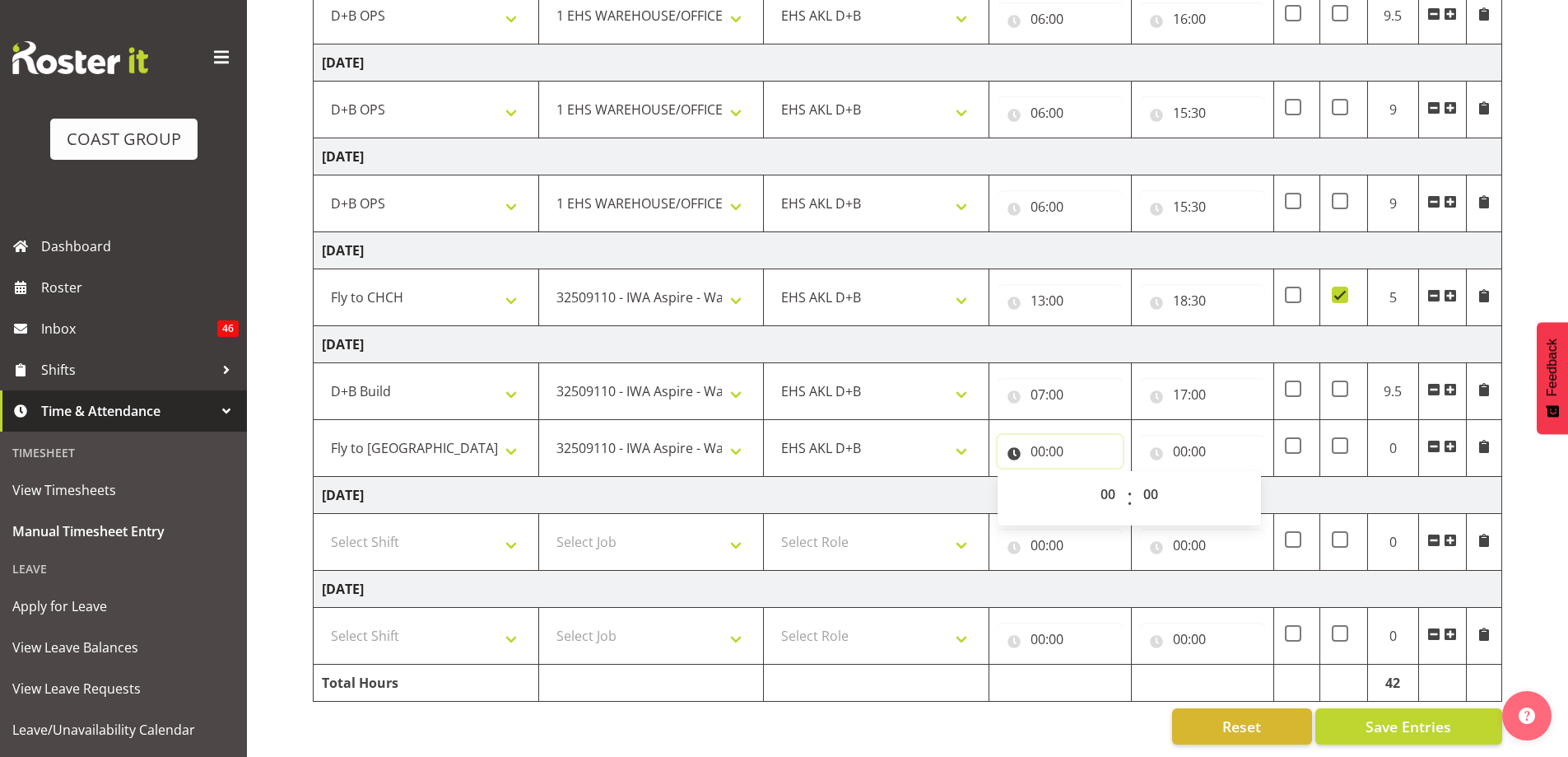
click at [1040, 444] on input "00:00" at bounding box center [1060, 451] width 125 height 33
click at [1043, 442] on input "00:00" at bounding box center [1060, 451] width 125 height 33
click at [1104, 478] on select "00 01 02 03 04 05 06 07 08 09 10 11 12 13 14 15 16 17 18 19 20 21 22 23" at bounding box center [1110, 494] width 37 height 33
select select "17"
click at [1092, 478] on select "00 01 02 03 04 05 06 07 08 09 10 11 12 13 14 15 16 17 18 19 20 21 22 23" at bounding box center [1110, 494] width 37 height 33
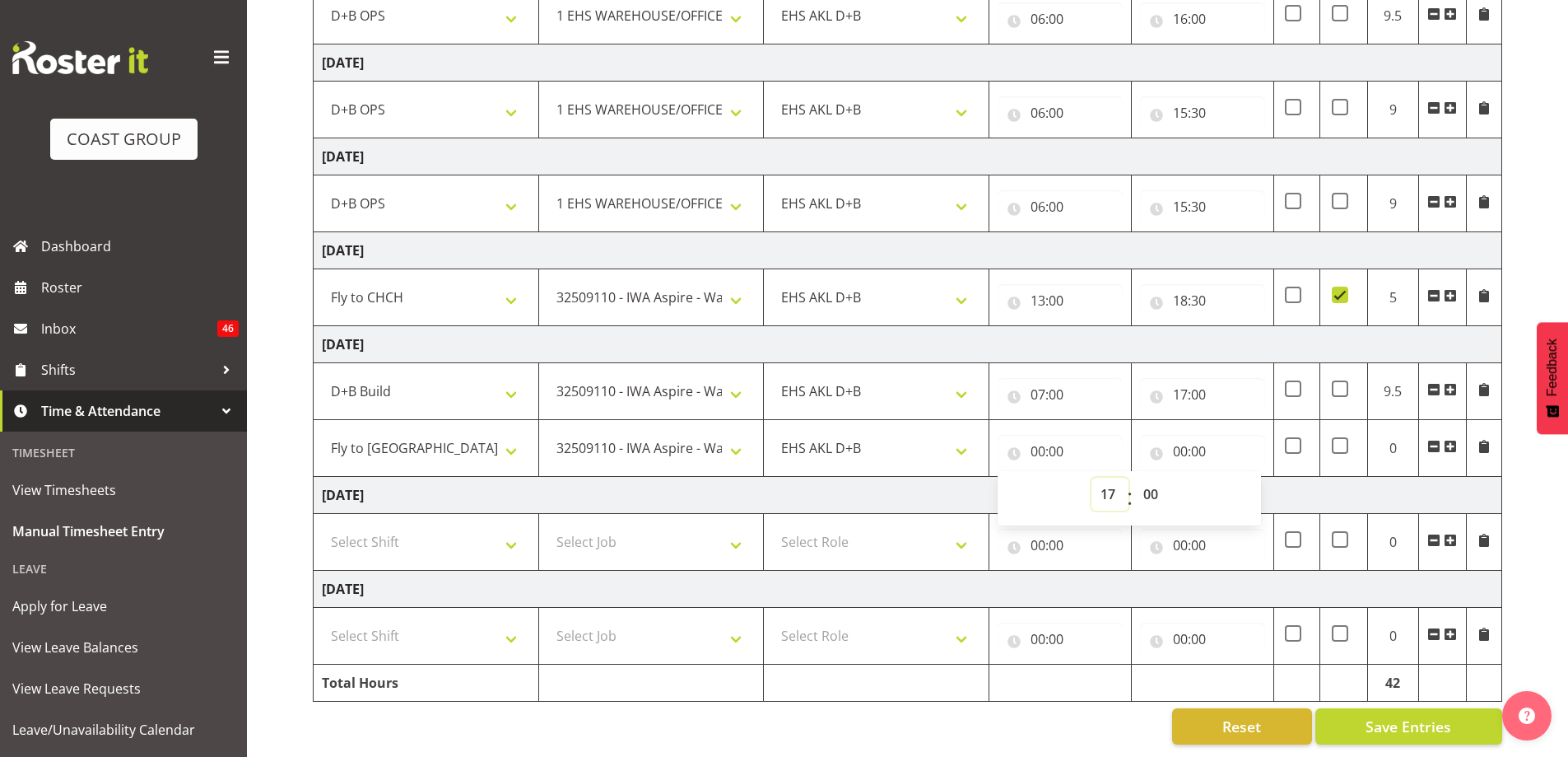
type input "17:00"
click at [1183, 438] on input "00:00" at bounding box center [1202, 451] width 125 height 33
click at [1253, 486] on select "00 01 02 03 04 05 06 07 08 09 10 11 12 13 14 15 16 17 18 19 20 21 22 23" at bounding box center [1252, 494] width 37 height 33
select select "21"
click at [1234, 478] on select "00 01 02 03 04 05 06 07 08 09 10 11 12 13 14 15 16 17 18 19 20 21 22 23" at bounding box center [1252, 494] width 37 height 33
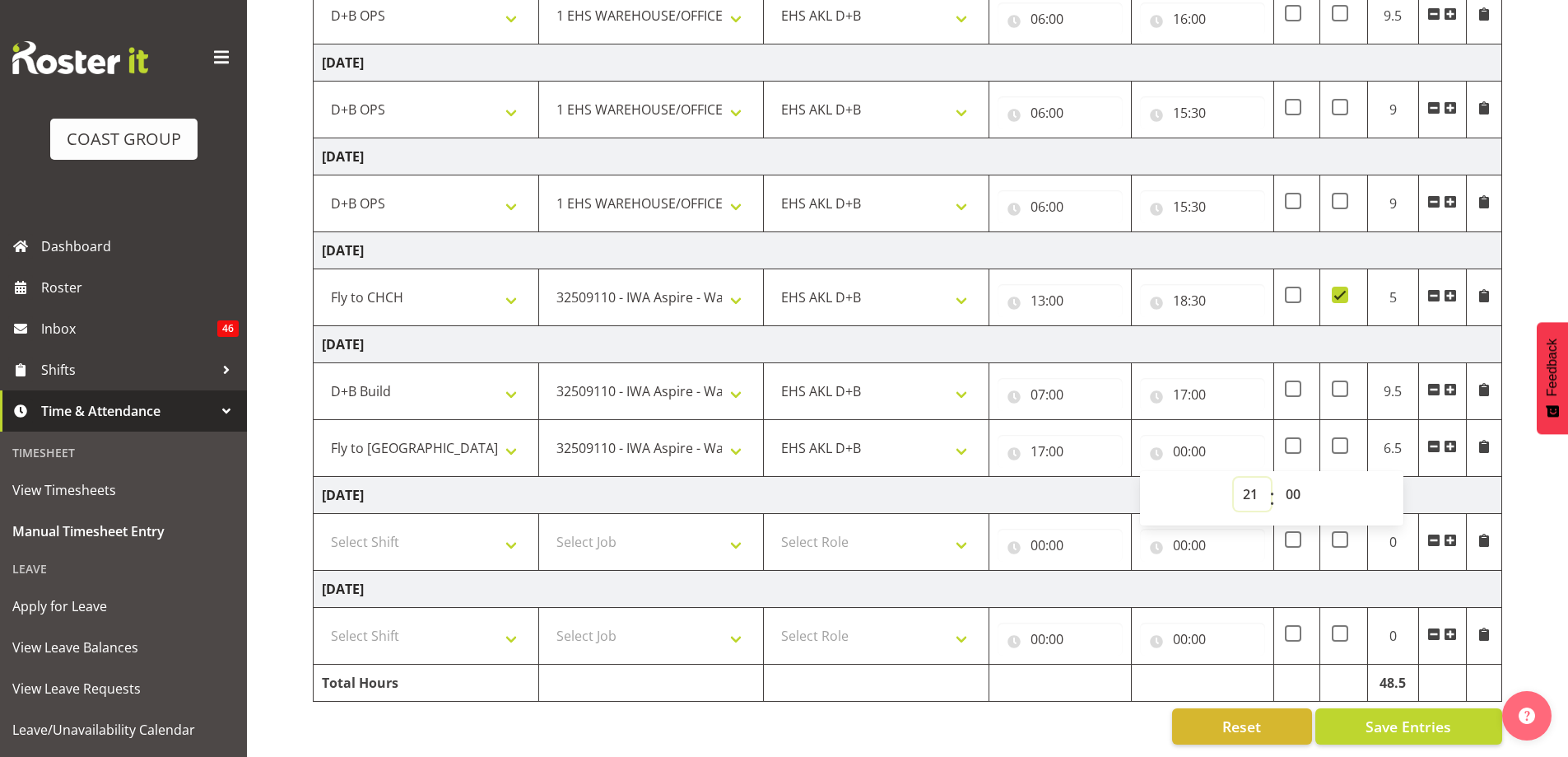
type input "21:00"
click at [1444, 491] on td "[DATE]" at bounding box center [908, 495] width 1189 height 37
click at [1296, 437] on span at bounding box center [1293, 445] width 17 height 17
click at [1296, 440] on input "checkbox" at bounding box center [1291, 446] width 10 height 10
checkbox input "true"
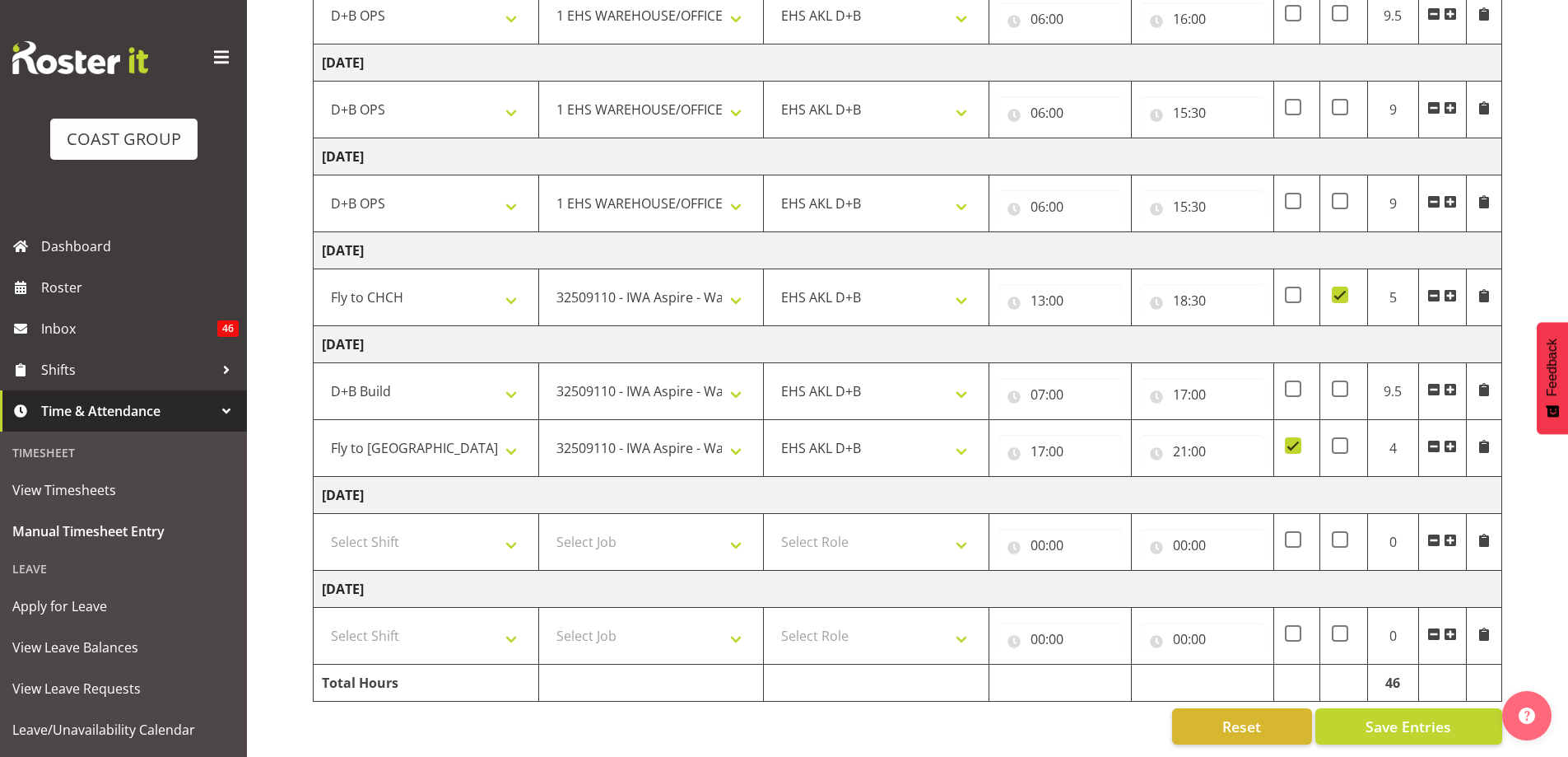
click at [982, 574] on td "[DATE]" at bounding box center [908, 589] width 1189 height 37
click at [1428, 715] on span "Save Entries" at bounding box center [1408, 726] width 85 height 22
